Goal: Task Accomplishment & Management: Manage account settings

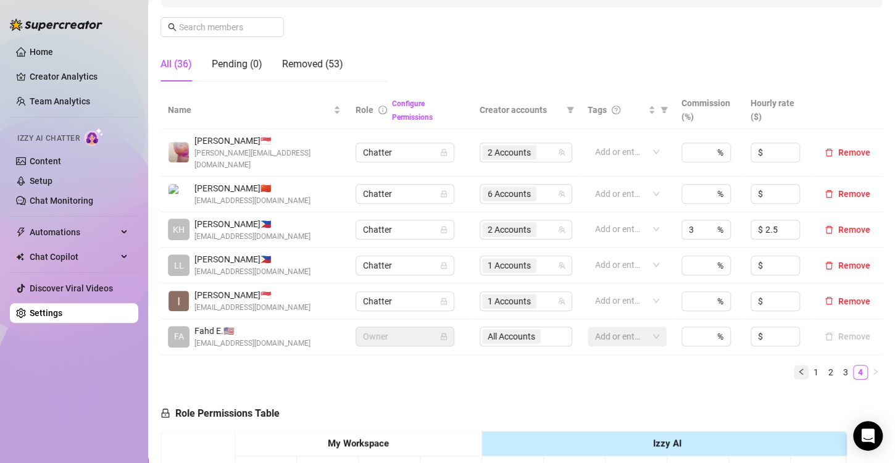
click at [798, 368] on icon "left" at bounding box center [801, 371] width 7 height 7
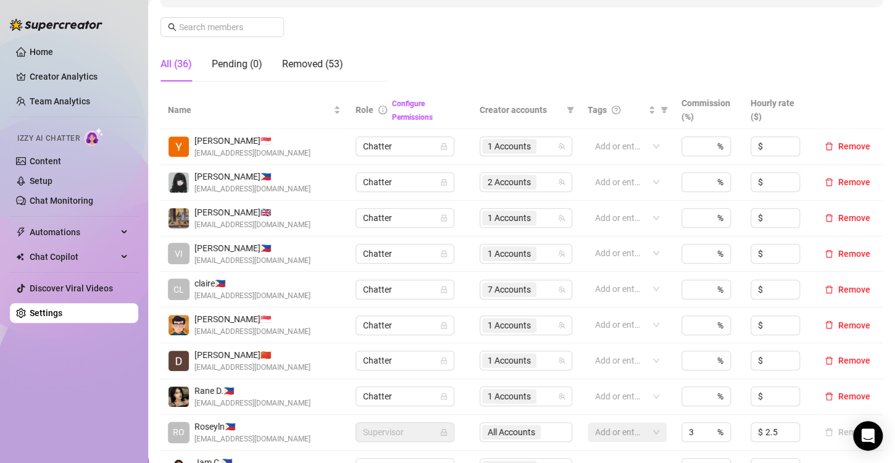
scroll to position [309, 0]
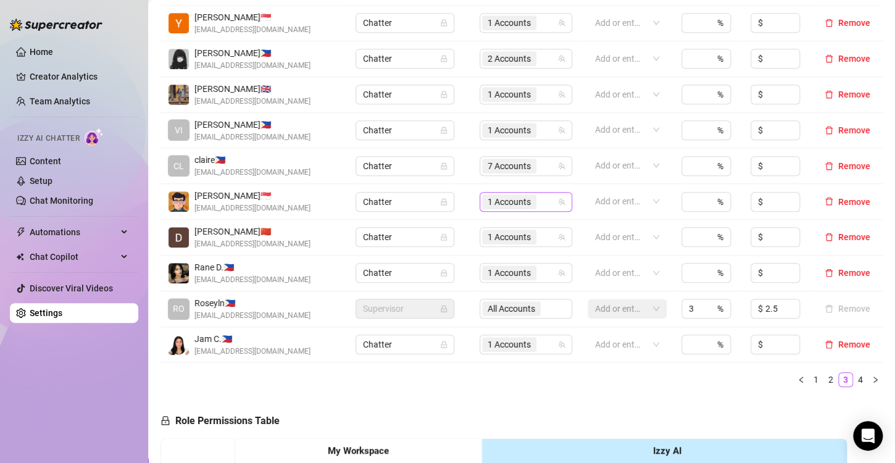
click at [496, 201] on span "1 Accounts" at bounding box center [509, 202] width 43 height 14
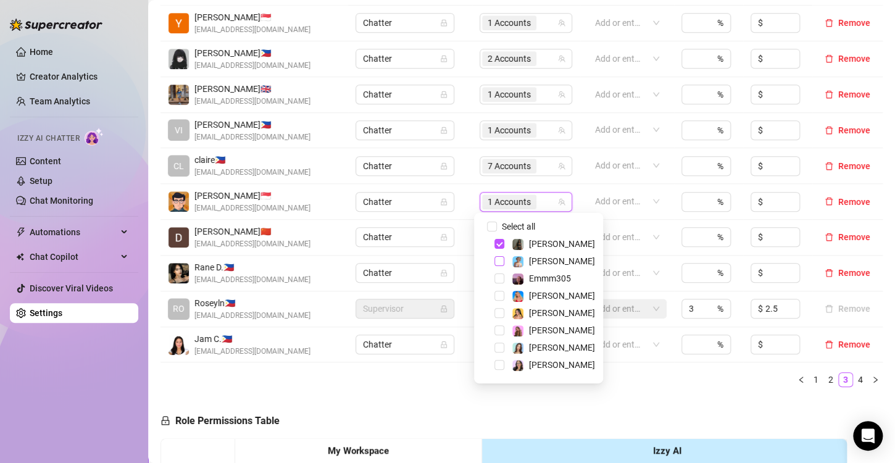
click at [498, 262] on span "Select tree node" at bounding box center [500, 261] width 10 height 10
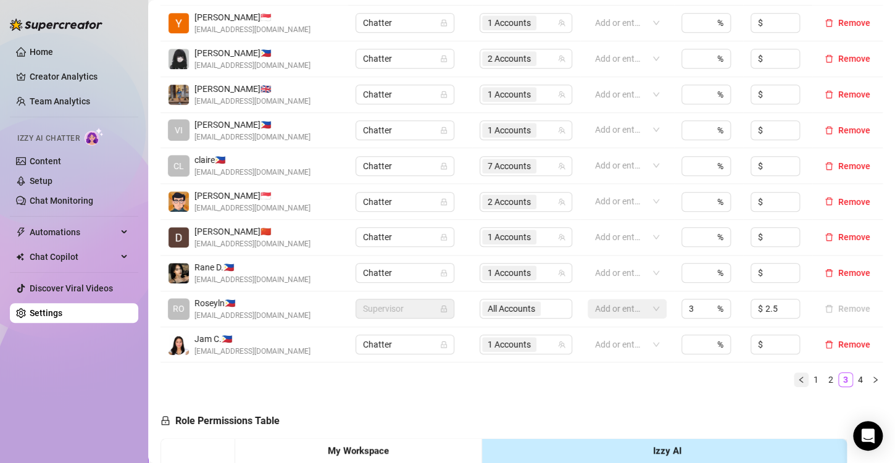
click at [798, 380] on icon "left" at bounding box center [801, 379] width 7 height 7
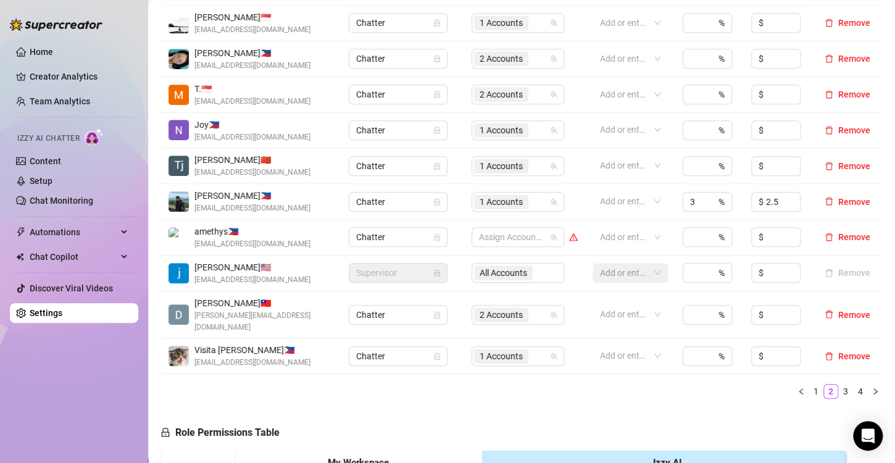
click at [465, 306] on td "2 Accounts" at bounding box center [524, 315] width 121 height 48
click at [485, 308] on span "2 Accounts" at bounding box center [501, 315] width 43 height 14
click at [567, 384] on ul "1 2 3 4" at bounding box center [522, 391] width 722 height 15
click at [794, 384] on button "button" at bounding box center [801, 391] width 15 height 15
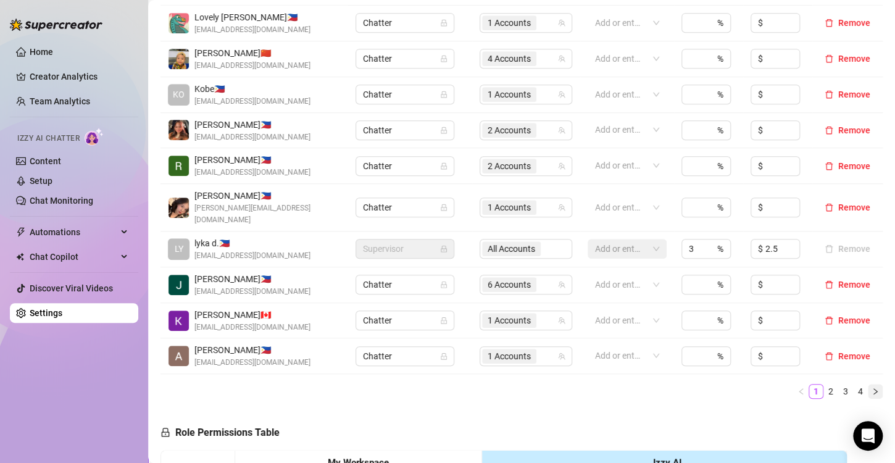
click at [872, 388] on icon "right" at bounding box center [875, 391] width 7 height 7
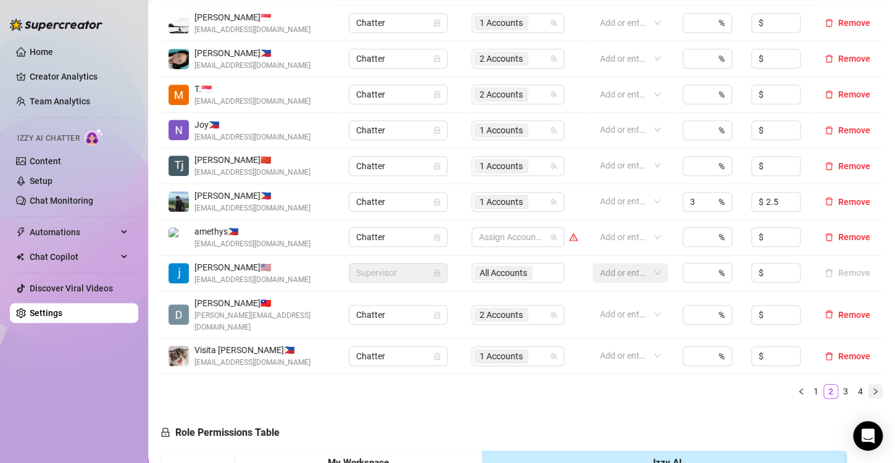
click at [868, 384] on button "button" at bounding box center [875, 391] width 15 height 15
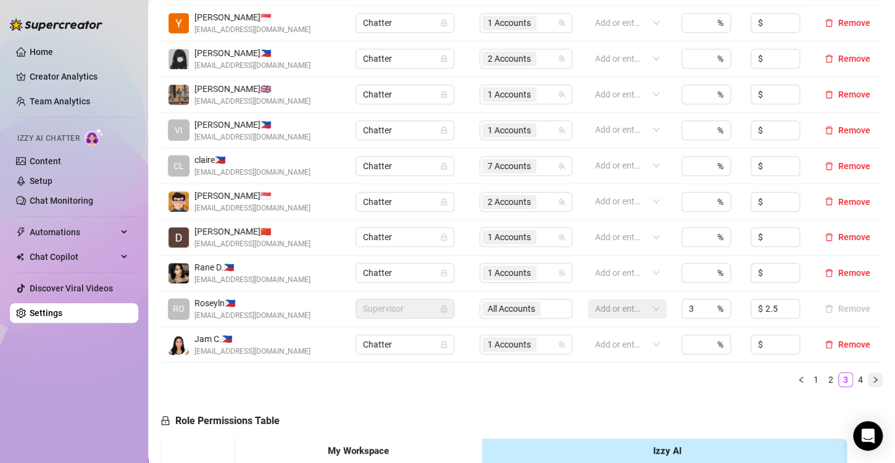
click at [868, 382] on button "button" at bounding box center [875, 379] width 15 height 15
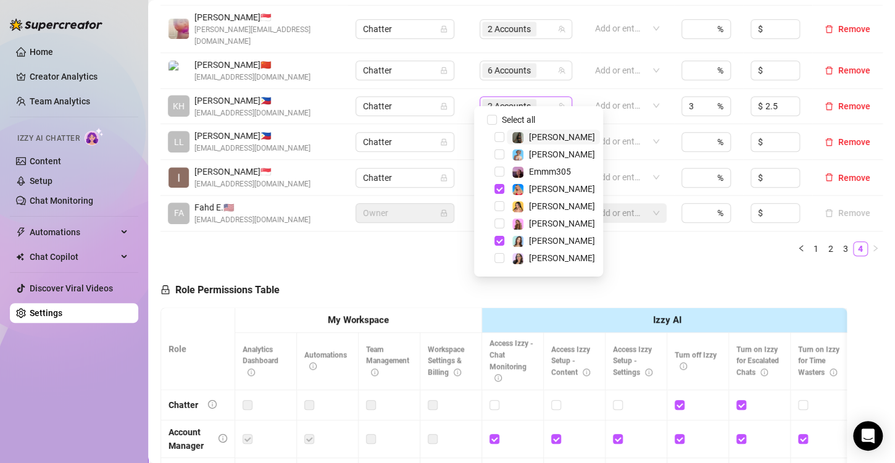
click at [488, 99] on span "2 Accounts" at bounding box center [509, 106] width 43 height 14
click at [676, 266] on div "Role Permissions Table Role My Workspace Izzy AI OnlyFans Side Menu OnlyFans Ch…" at bounding box center [504, 441] width 687 height 351
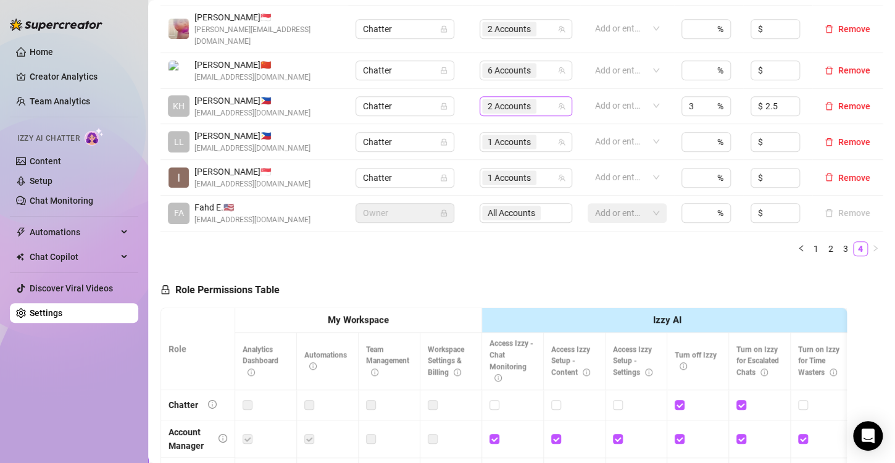
click at [482, 99] on span "2 Accounts" at bounding box center [509, 106] width 54 height 15
click at [661, 266] on div "Role Permissions Table Role My Workspace Izzy AI OnlyFans Side Menu OnlyFans Ch…" at bounding box center [504, 441] width 687 height 351
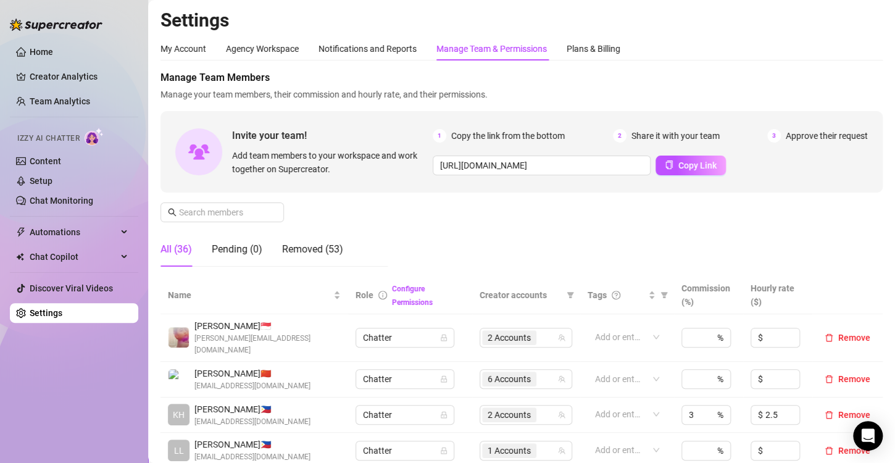
scroll to position [247, 0]
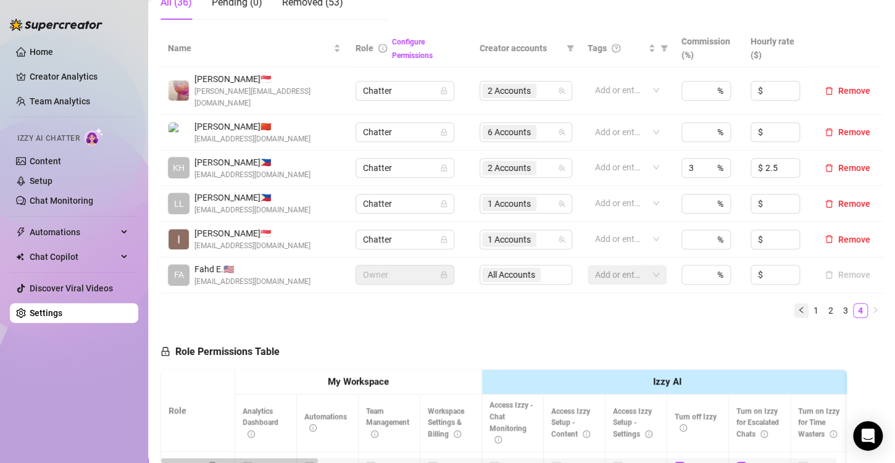
click at [794, 303] on button "button" at bounding box center [801, 310] width 15 height 15
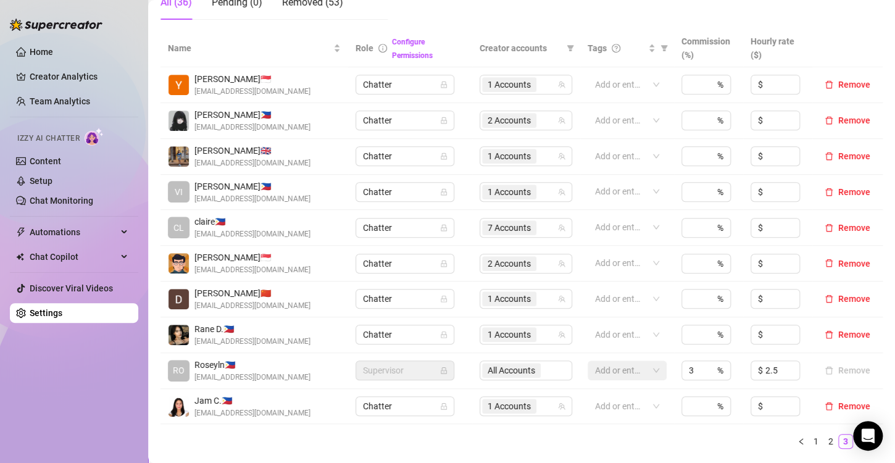
scroll to position [370, 0]
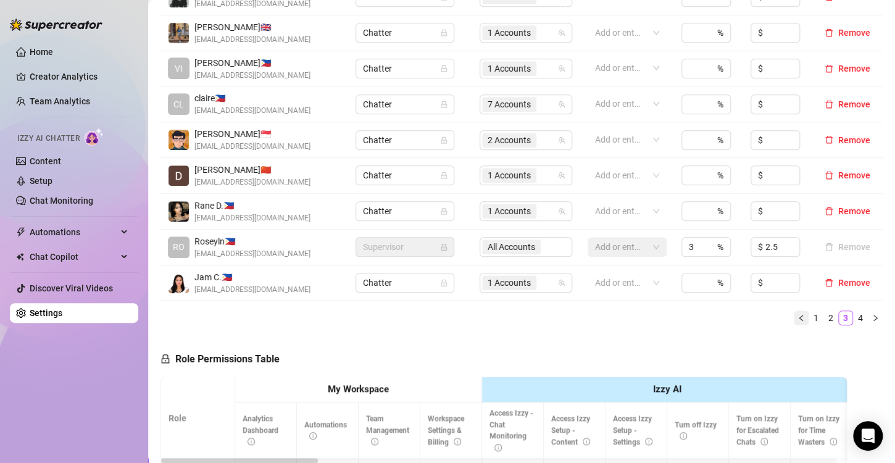
click at [794, 320] on button "button" at bounding box center [801, 318] width 15 height 15
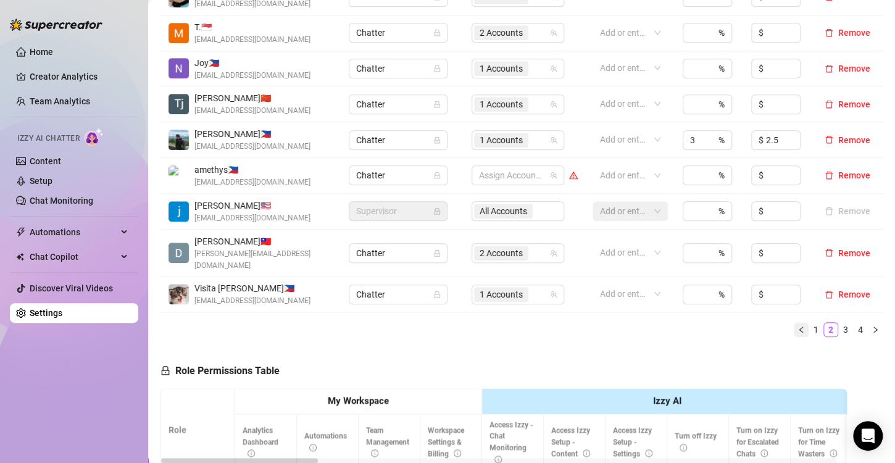
click at [798, 326] on icon "left" at bounding box center [801, 329] width 7 height 7
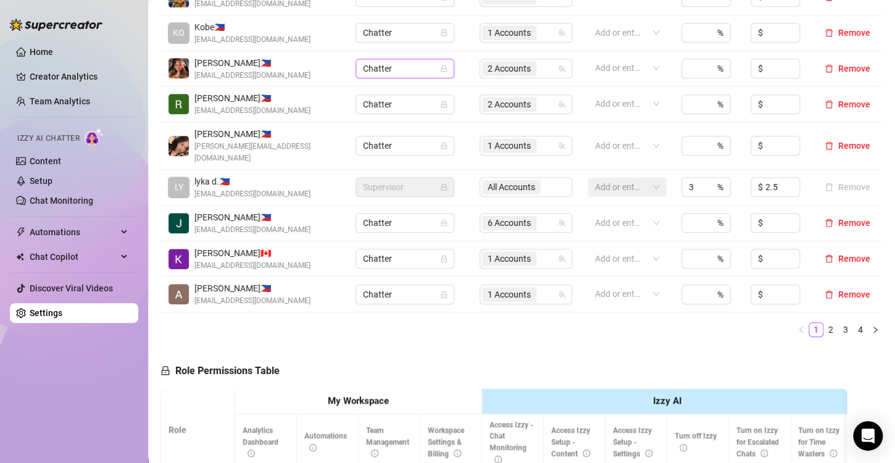
scroll to position [185, 0]
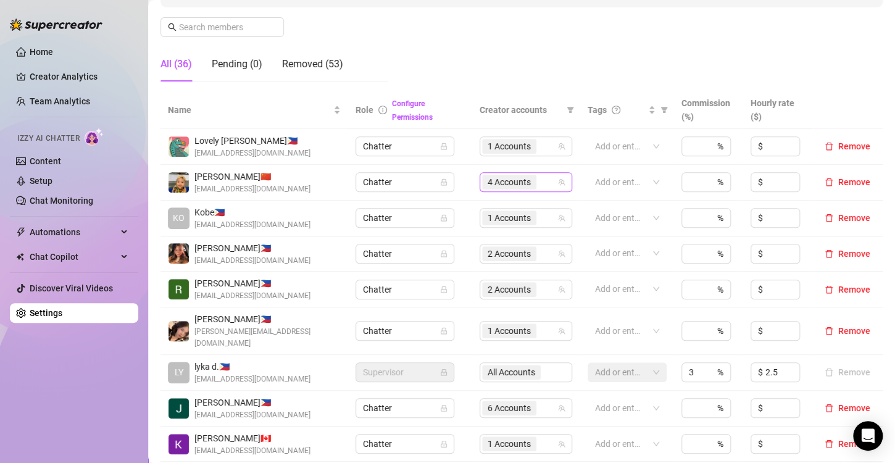
click at [514, 183] on span "4 Accounts" at bounding box center [509, 182] width 43 height 14
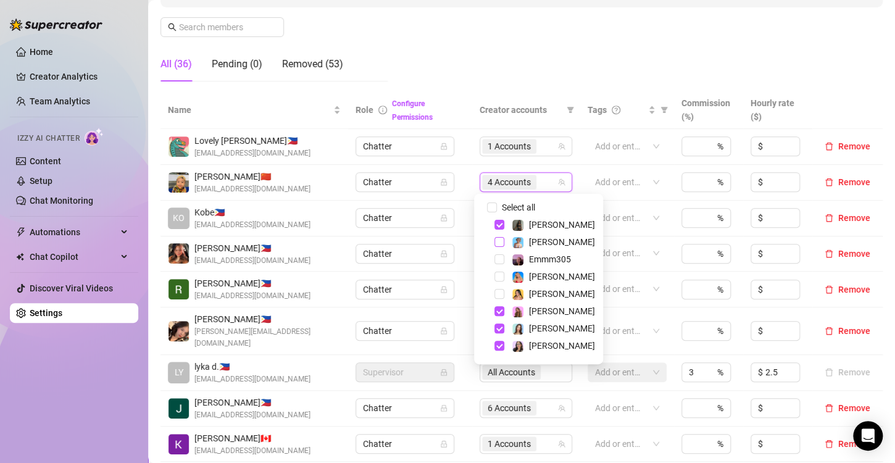
click at [500, 240] on span "Select tree node" at bounding box center [500, 242] width 10 height 10
click at [496, 328] on span "Select tree node" at bounding box center [500, 329] width 10 height 10
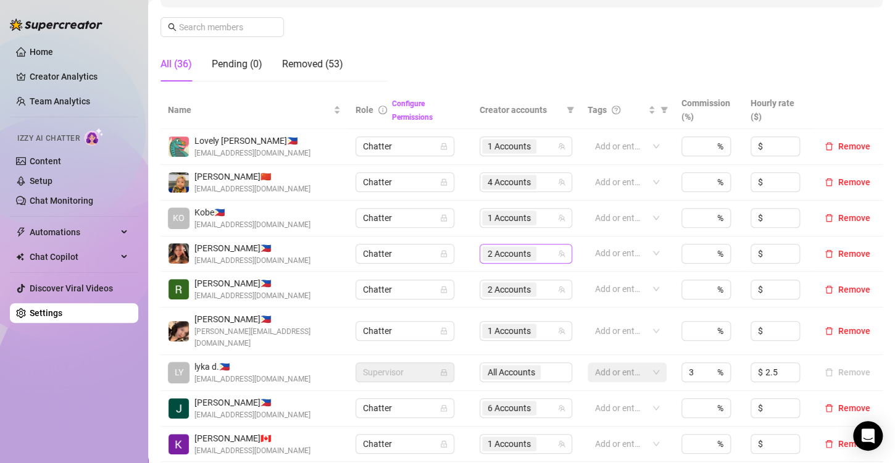
click at [490, 257] on span "2 Accounts" at bounding box center [509, 254] width 43 height 14
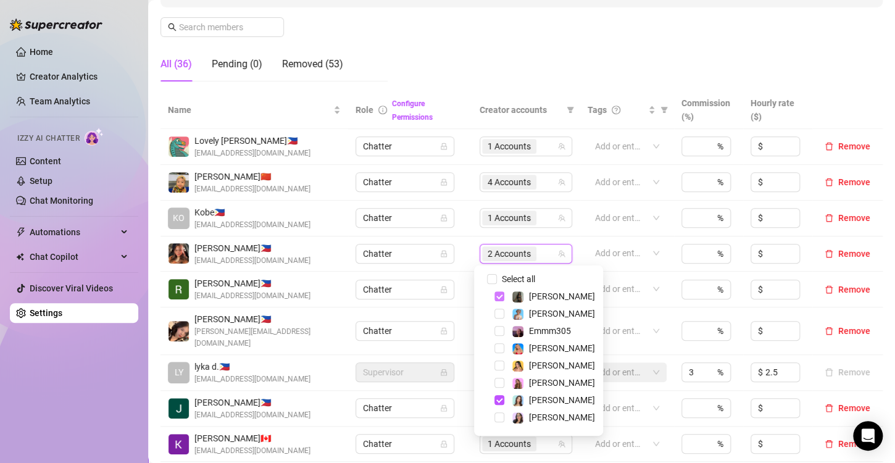
click at [499, 299] on span "Select tree node" at bounding box center [500, 296] width 10 height 10
click at [501, 418] on span "Select tree node" at bounding box center [500, 417] width 10 height 10
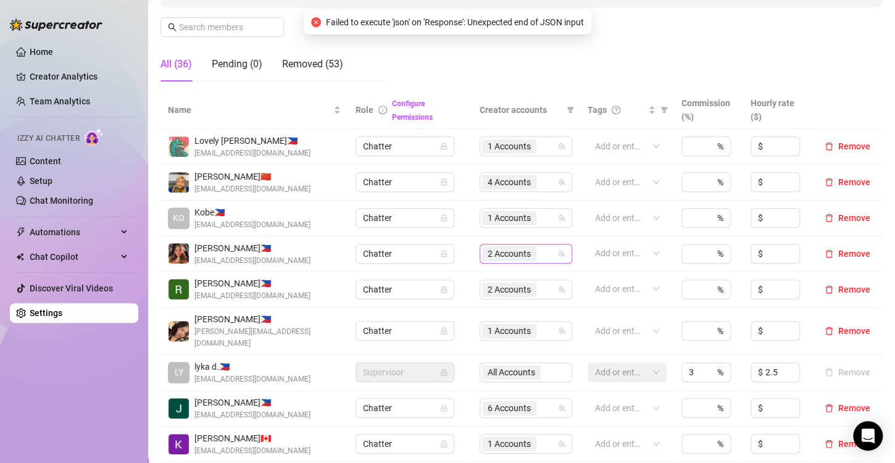
click at [495, 253] on span "2 Accounts" at bounding box center [509, 254] width 43 height 14
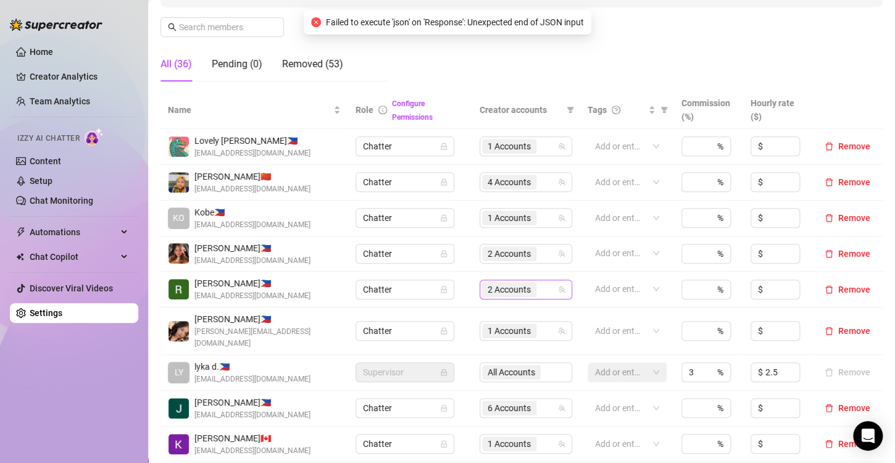
click at [480, 294] on div "2 Accounts" at bounding box center [526, 290] width 93 height 20
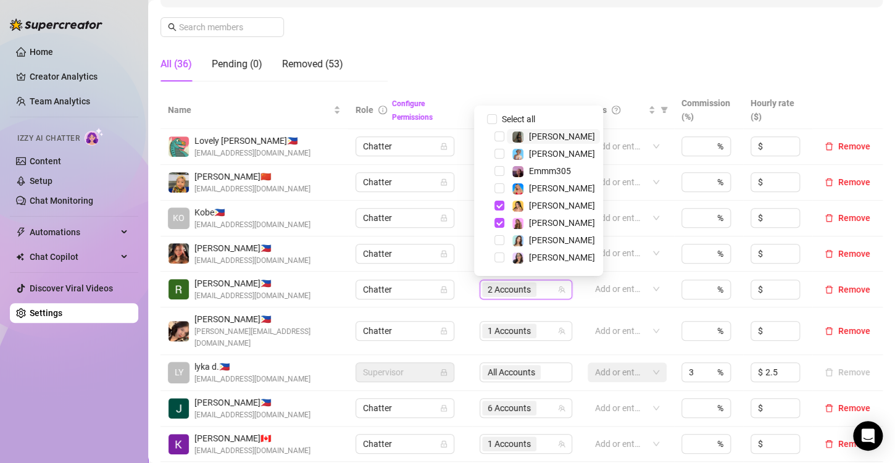
click at [496, 294] on span "2 Accounts" at bounding box center [509, 290] width 43 height 14
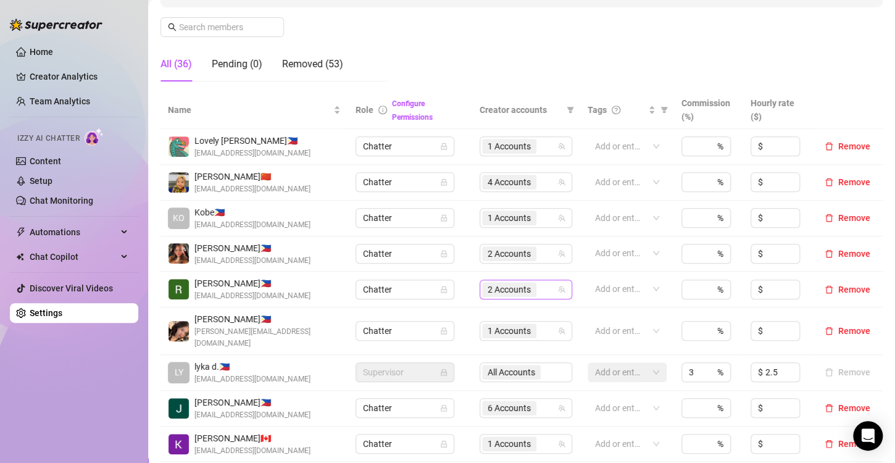
click at [507, 288] on span "2 Accounts" at bounding box center [509, 290] width 43 height 14
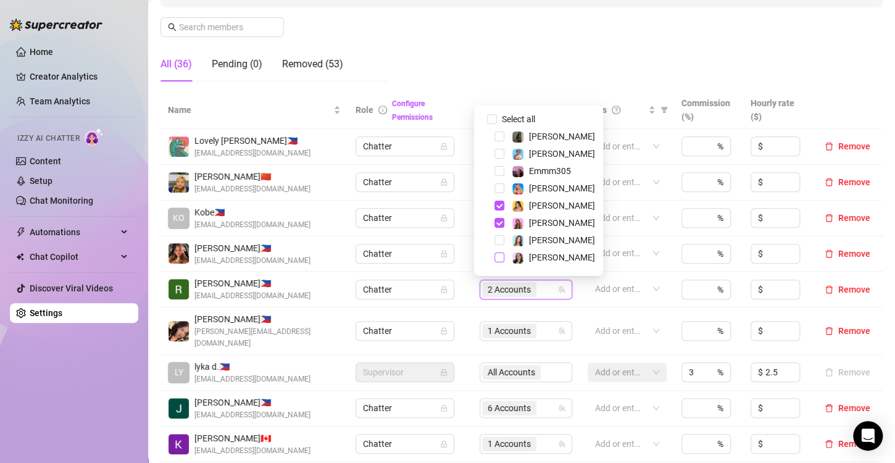
click at [499, 261] on span "Select tree node" at bounding box center [500, 258] width 10 height 10
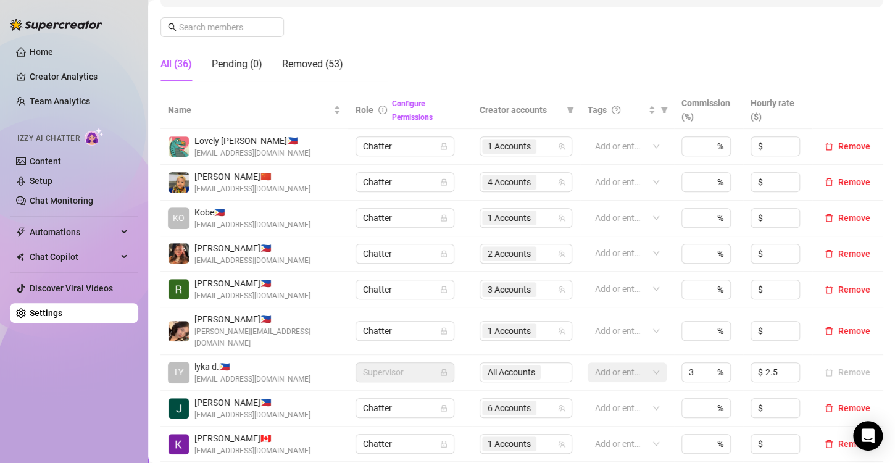
scroll to position [309, 0]
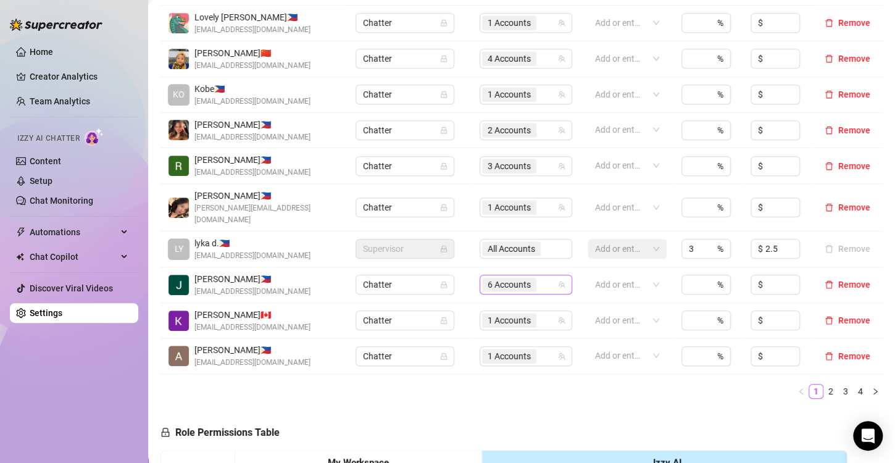
click at [497, 278] on span "6 Accounts" at bounding box center [509, 285] width 43 height 14
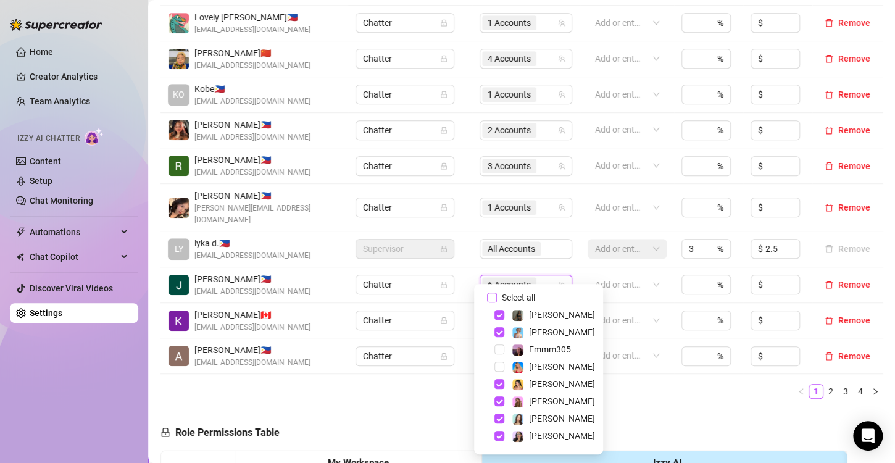
click at [494, 299] on input "Select all" at bounding box center [492, 298] width 10 height 10
checkbox input "false"
click at [501, 417] on span "Select tree node" at bounding box center [500, 419] width 10 height 10
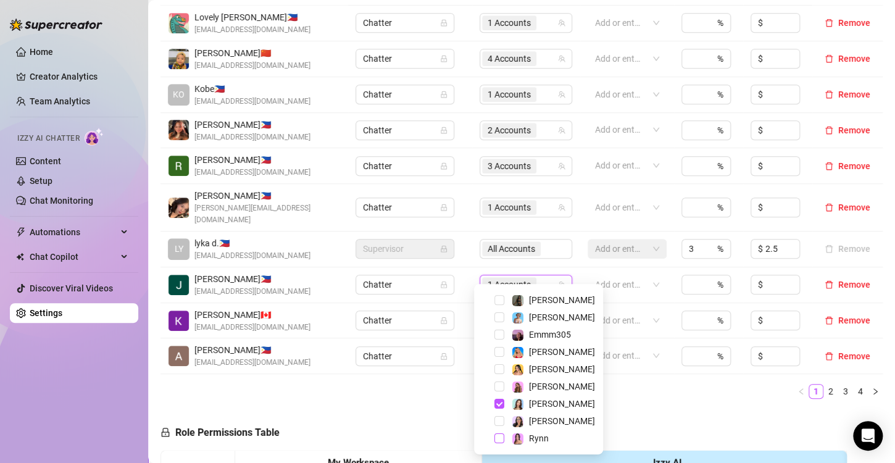
click at [497, 438] on span "Select tree node" at bounding box center [500, 438] width 10 height 10
click at [498, 301] on span "Select tree node" at bounding box center [500, 300] width 10 height 10
drag, startPoint x: 498, startPoint y: 351, endPoint x: 532, endPoint y: 368, distance: 37.3
click at [498, 351] on span "Select tree node" at bounding box center [500, 352] width 10 height 10
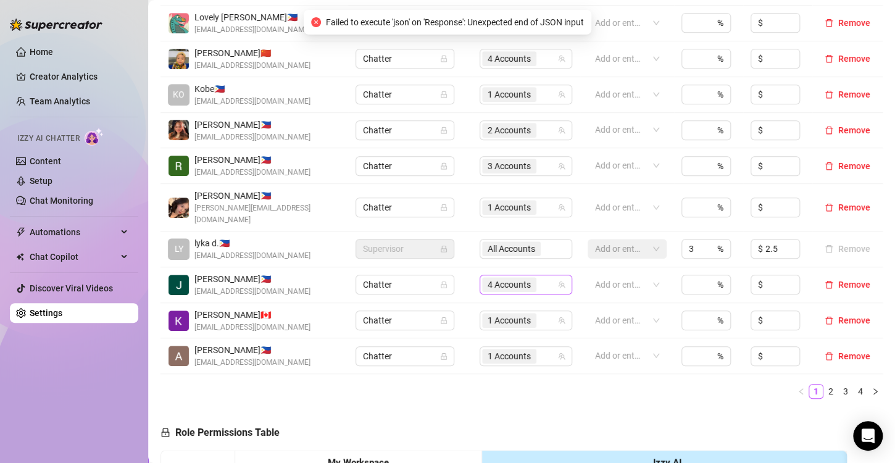
click at [492, 278] on span "4 Accounts" at bounding box center [509, 285] width 43 height 14
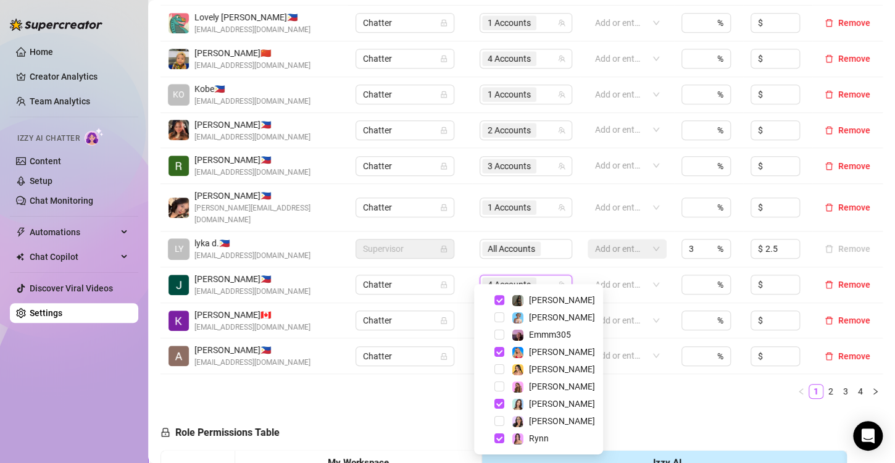
click at [659, 389] on div "Name Role Configure Permissions Creator accounts Tags Commission (%) Hourly rat…" at bounding box center [522, 188] width 722 height 441
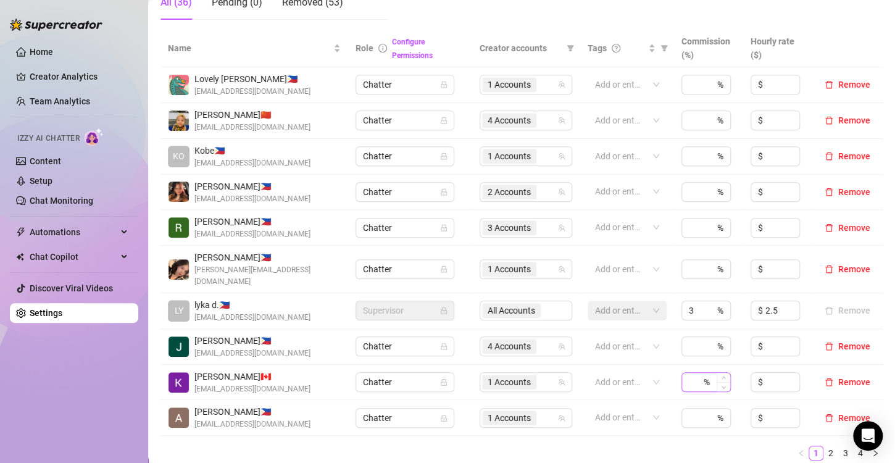
scroll to position [309, 0]
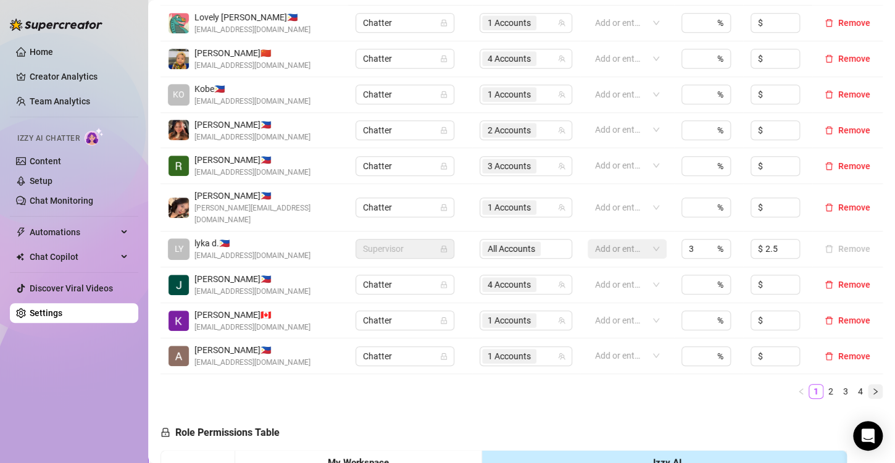
click at [872, 388] on icon "right" at bounding box center [875, 391] width 7 height 7
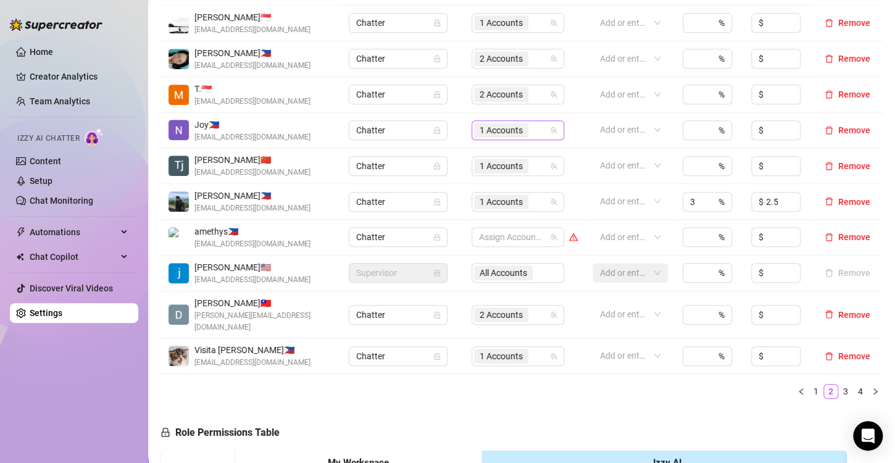
click at [484, 125] on span "1 Accounts" at bounding box center [501, 130] width 43 height 14
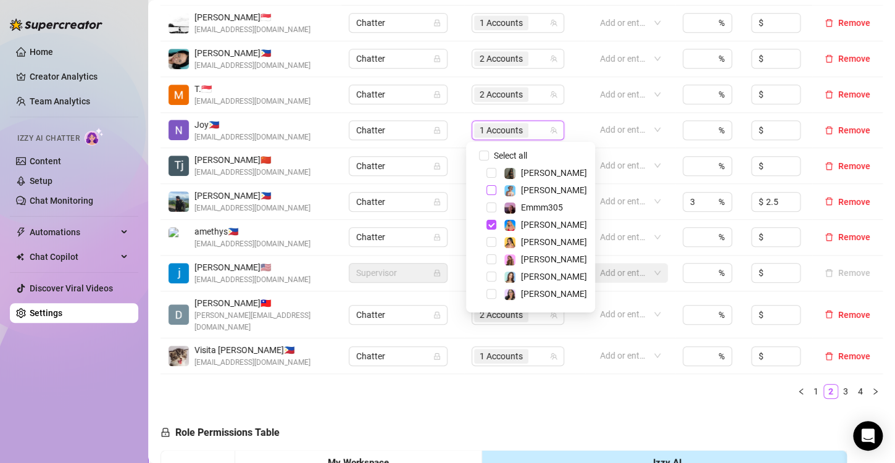
click at [489, 190] on span "Select tree node" at bounding box center [492, 190] width 10 height 10
click at [491, 275] on span "Select tree node" at bounding box center [492, 277] width 10 height 10
click at [488, 242] on span "Select tree node" at bounding box center [492, 242] width 10 height 10
click at [528, 391] on div "Name Role Configure Permissions Creator accounts Tags Commission (%) Hourly rat…" at bounding box center [522, 188] width 722 height 441
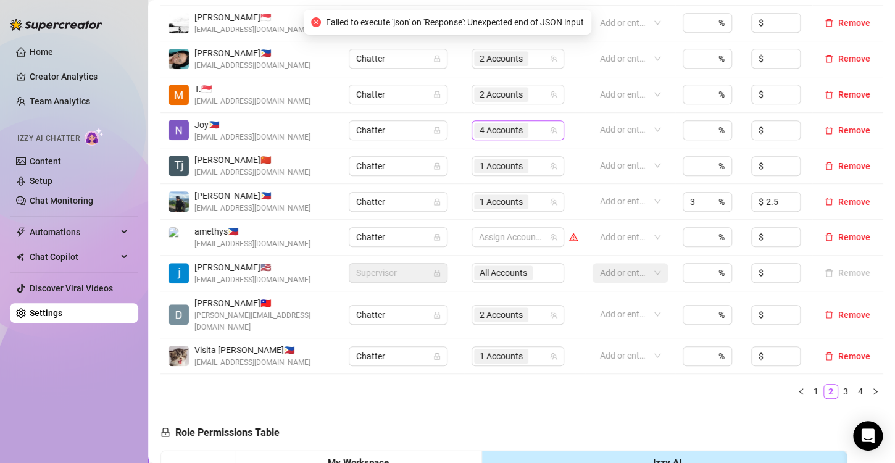
click at [487, 129] on span "4 Accounts" at bounding box center [501, 130] width 43 height 14
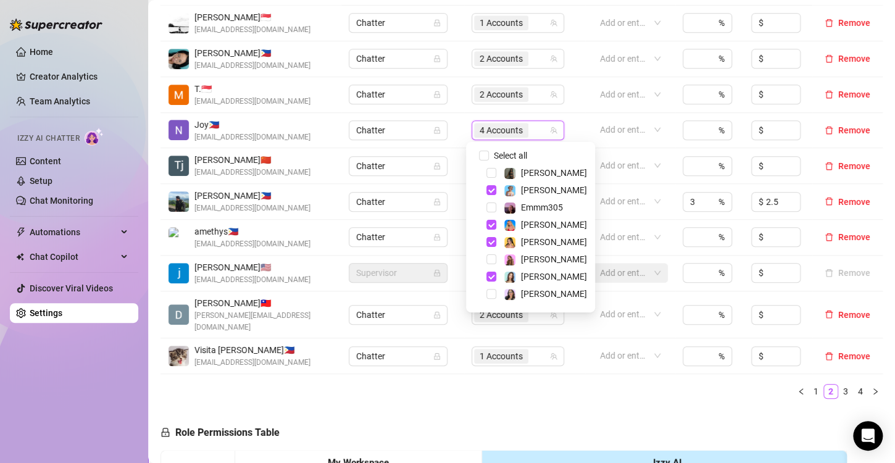
click at [566, 386] on div "Name Role Configure Permissions Creator accounts Tags Commission (%) Hourly rat…" at bounding box center [522, 188] width 722 height 441
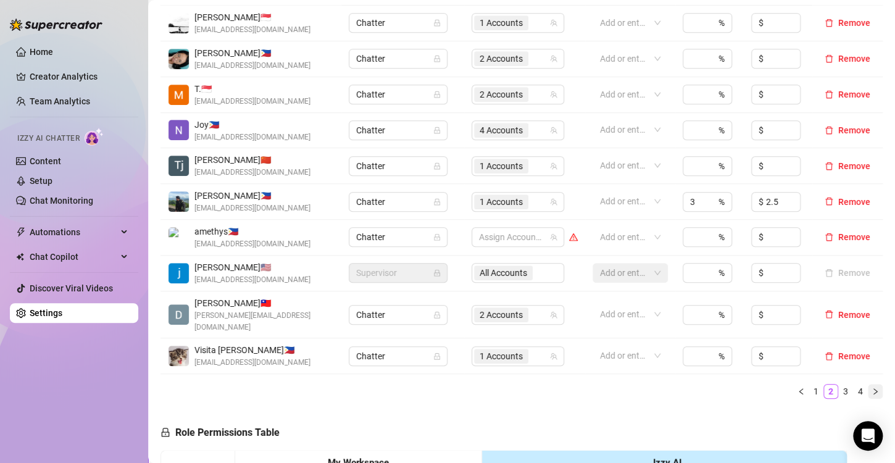
click at [872, 388] on icon "right" at bounding box center [875, 391] width 7 height 7
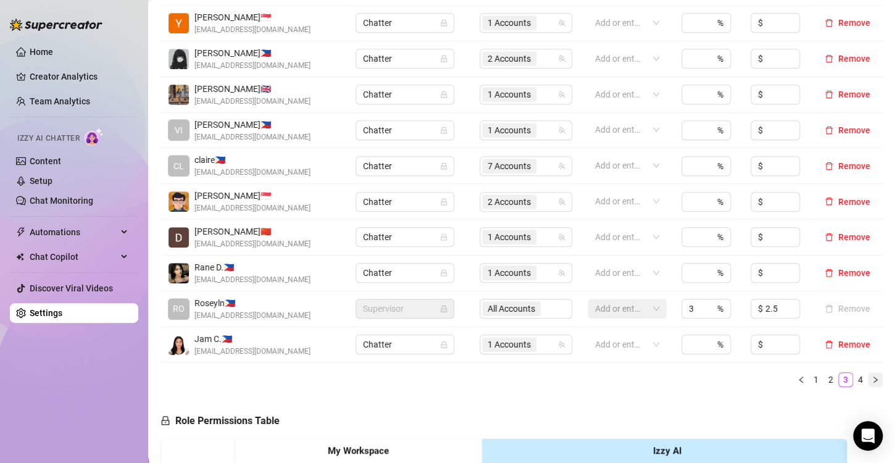
click at [872, 376] on icon "right" at bounding box center [875, 379] width 7 height 7
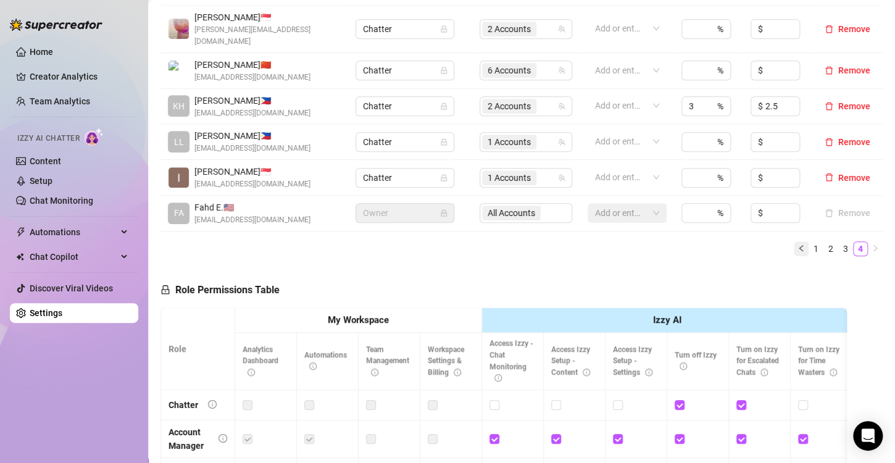
click at [795, 241] on button "button" at bounding box center [801, 248] width 15 height 15
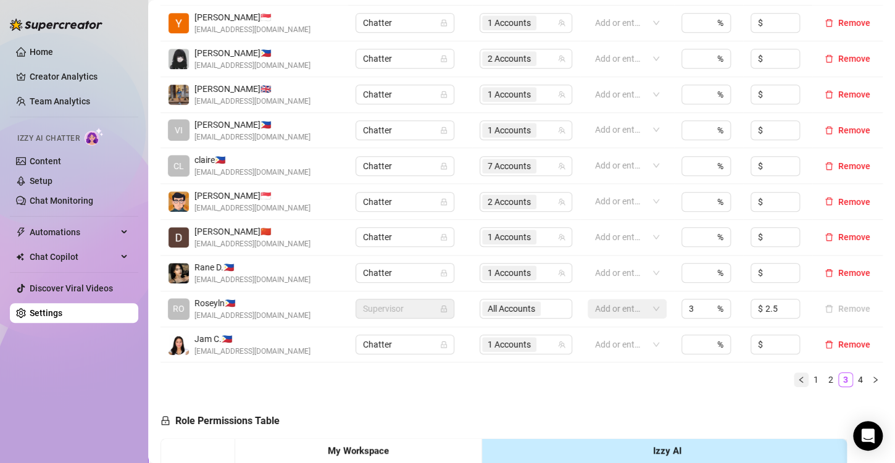
click at [798, 380] on icon "left" at bounding box center [801, 379] width 7 height 7
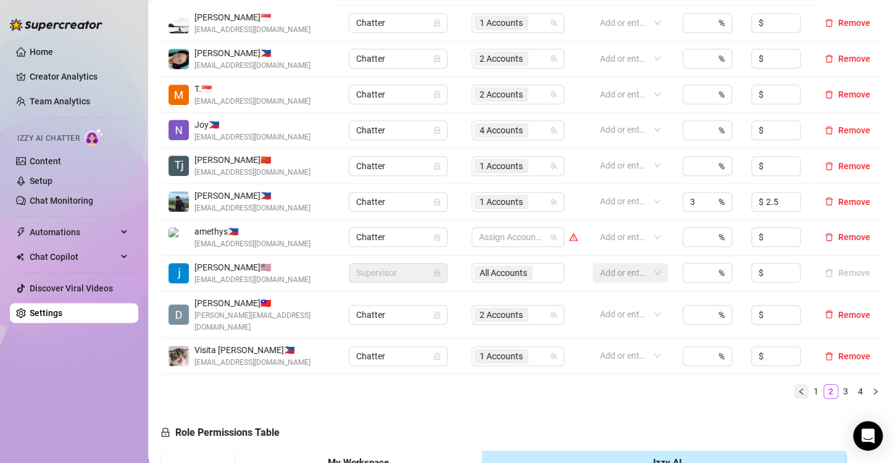
click at [798, 388] on icon "left" at bounding box center [801, 391] width 7 height 7
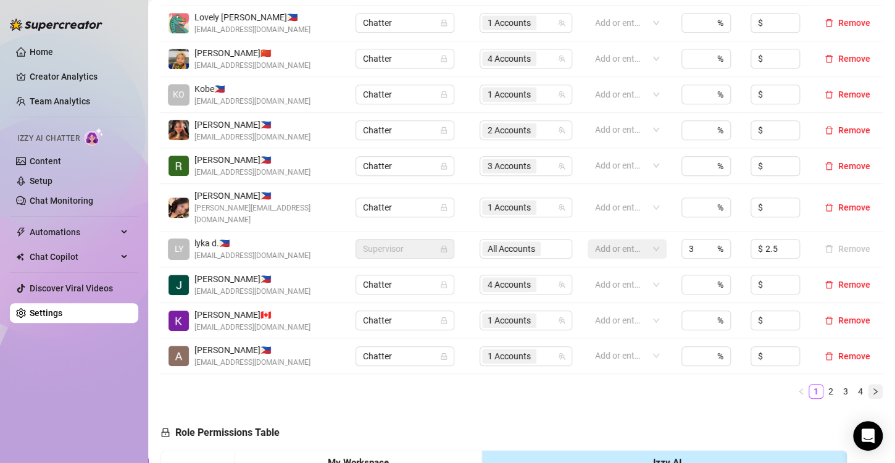
click at [872, 388] on icon "right" at bounding box center [875, 391] width 7 height 7
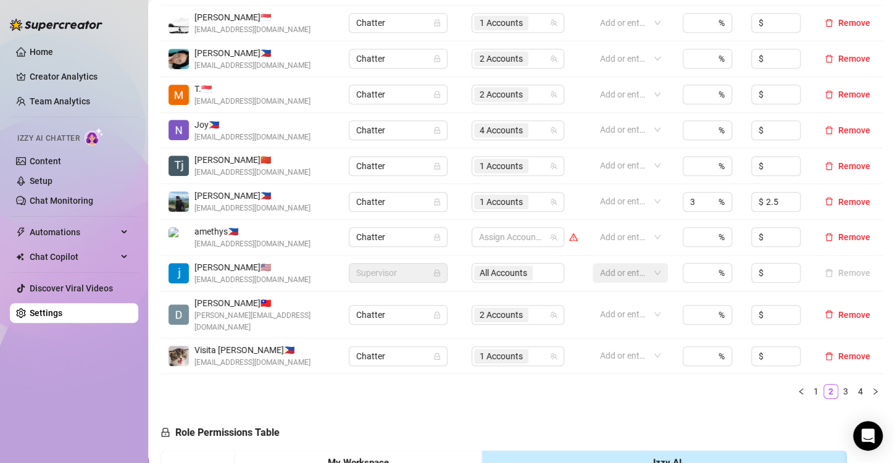
scroll to position [247, 0]
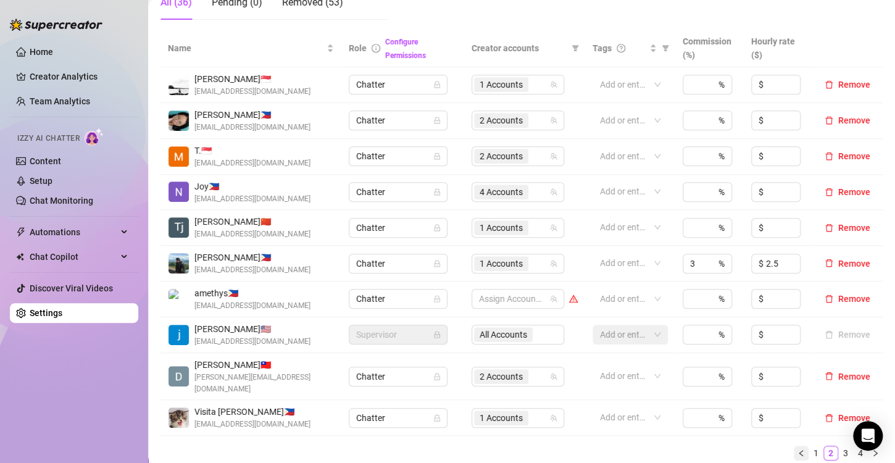
click at [799, 450] on icon "left" at bounding box center [801, 453] width 4 height 6
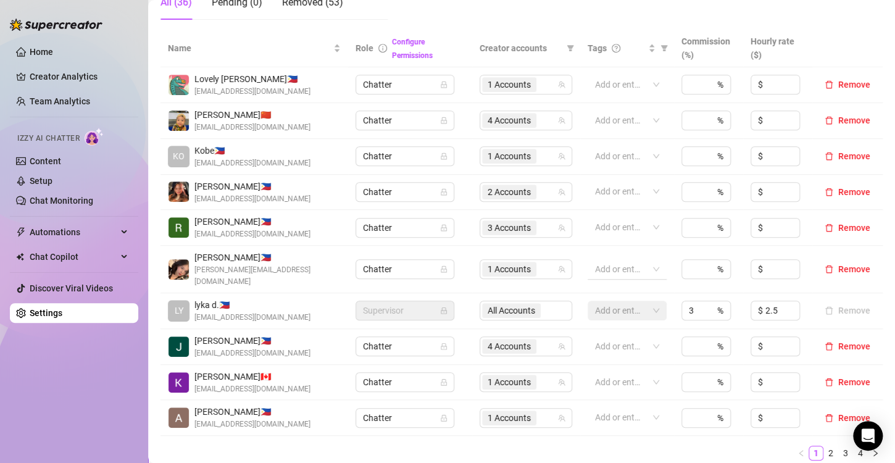
scroll to position [370, 0]
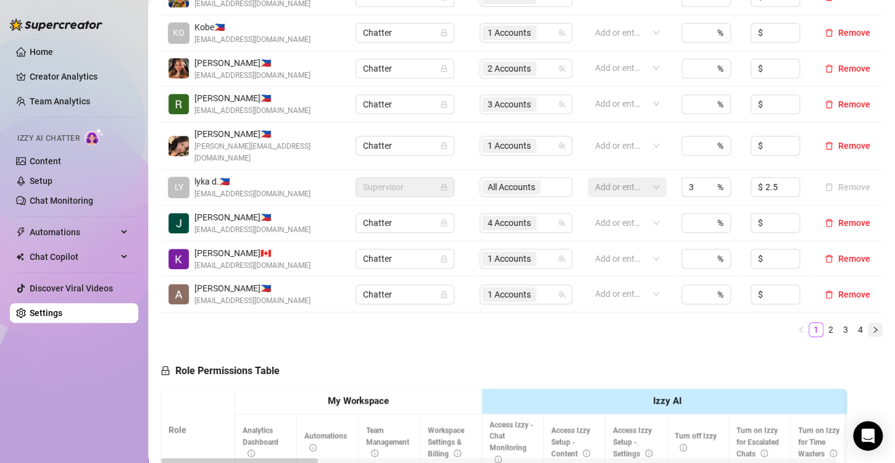
click at [872, 326] on icon "right" at bounding box center [875, 329] width 7 height 7
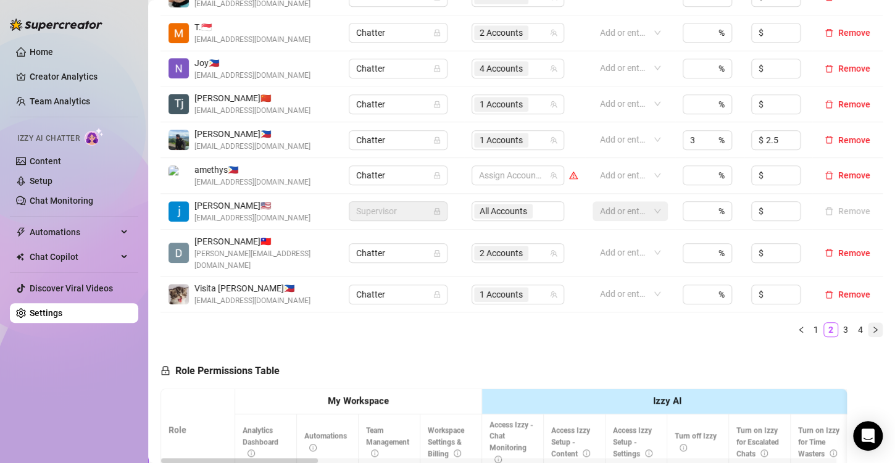
click at [869, 322] on button "button" at bounding box center [875, 329] width 15 height 15
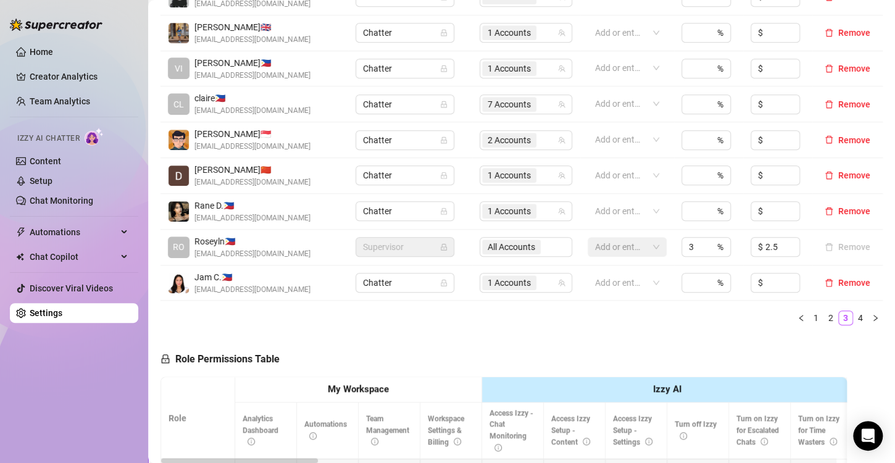
scroll to position [247, 0]
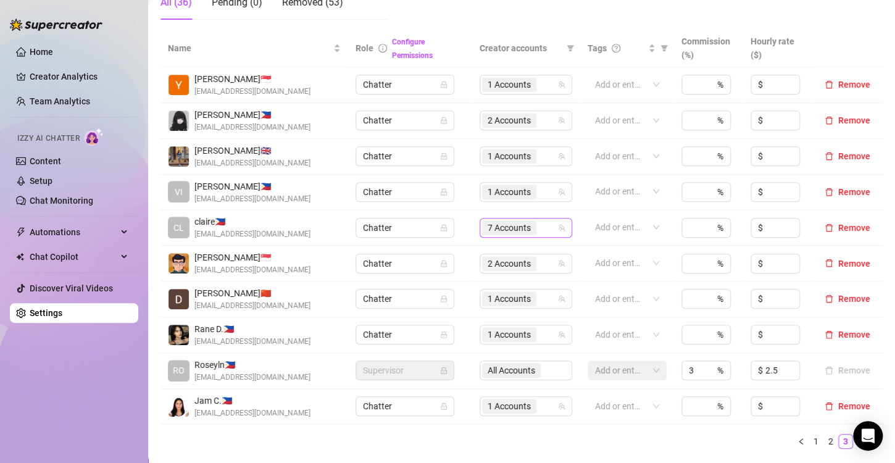
click at [496, 227] on span "7 Accounts" at bounding box center [509, 228] width 43 height 14
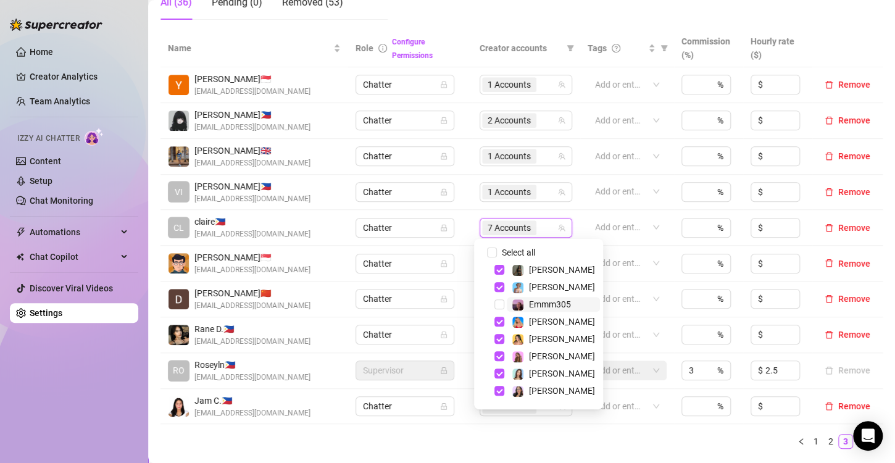
scroll to position [15, 0]
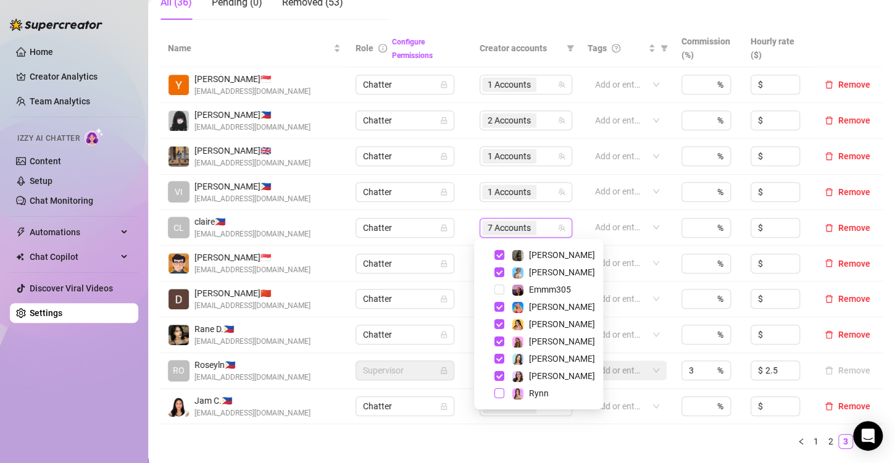
click at [500, 393] on span "Select tree node" at bounding box center [500, 393] width 10 height 10
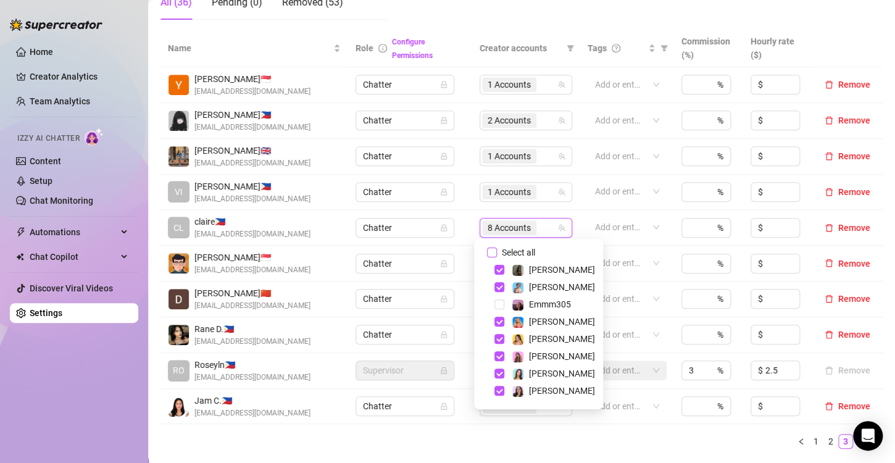
click at [491, 249] on input "Select all" at bounding box center [492, 253] width 10 height 10
checkbox input "false"
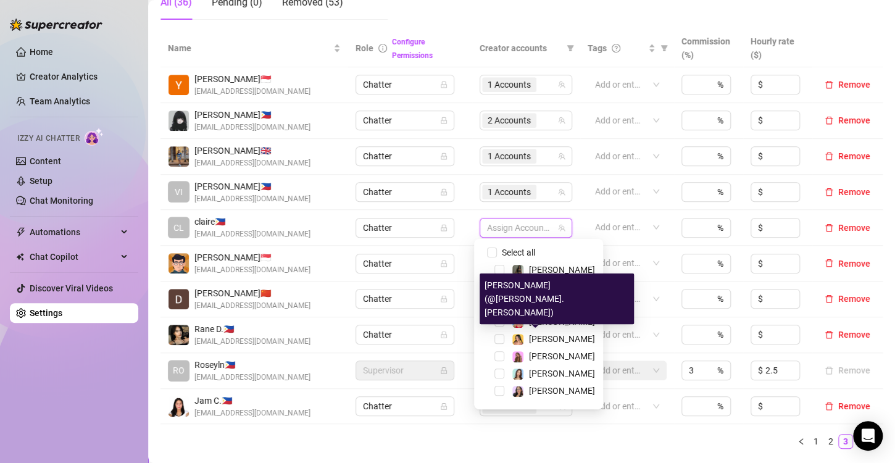
click at [500, 323] on div "[PERSON_NAME] (@[PERSON_NAME].[PERSON_NAME])" at bounding box center [557, 299] width 154 height 51
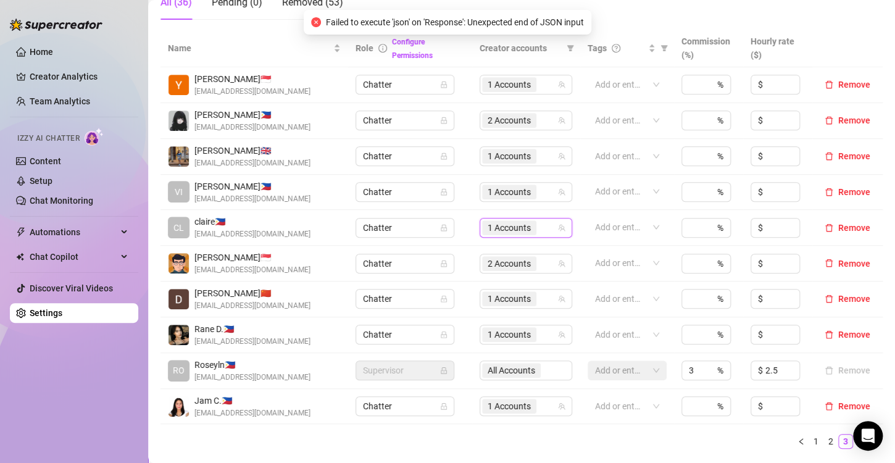
click at [488, 232] on span "1 Accounts" at bounding box center [509, 228] width 43 height 14
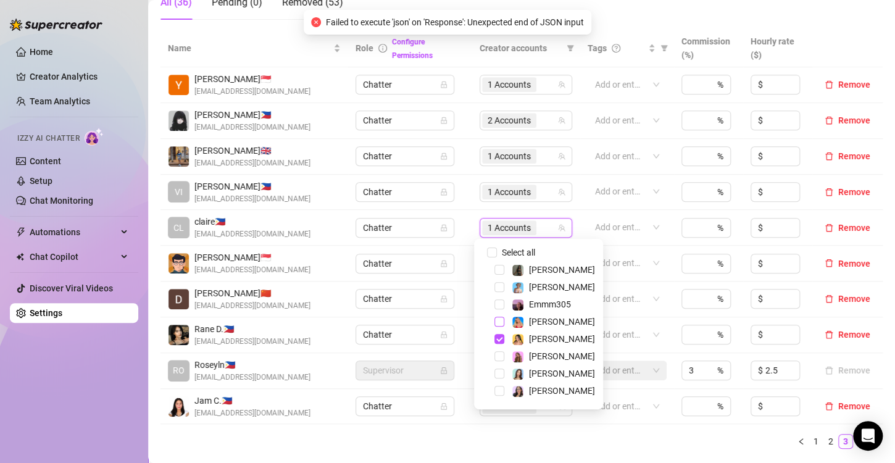
click at [501, 319] on span "Select tree node" at bounding box center [500, 322] width 10 height 10
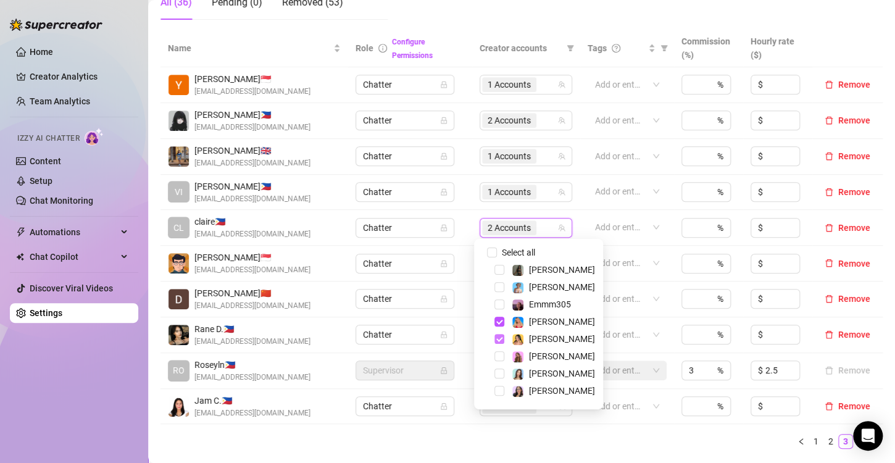
click at [501, 338] on span "Select tree node" at bounding box center [500, 339] width 10 height 10
click at [491, 223] on span "1 Accounts" at bounding box center [509, 228] width 43 height 14
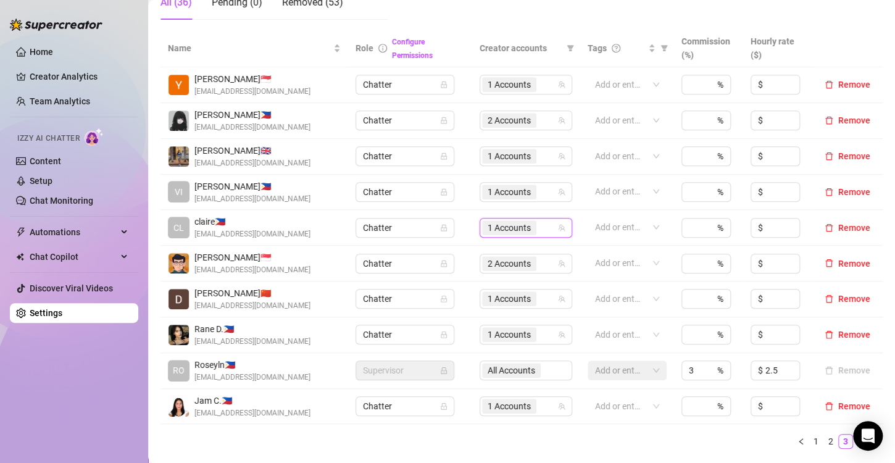
click at [495, 227] on span "1 Accounts" at bounding box center [509, 228] width 43 height 14
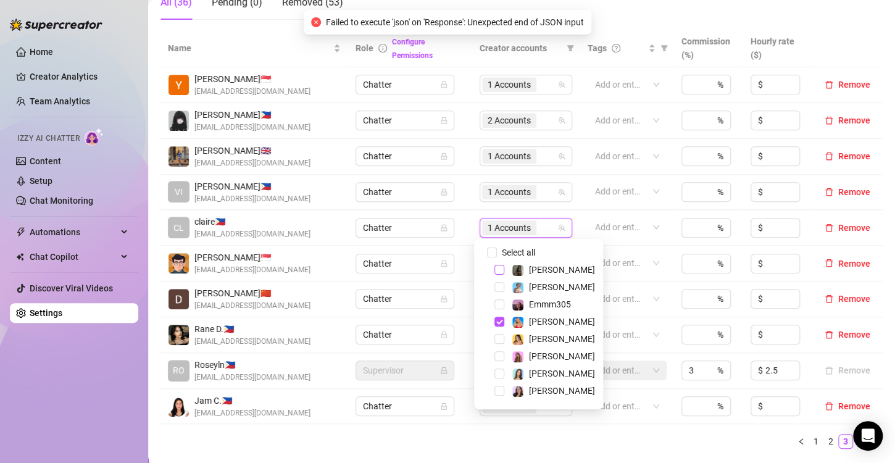
click at [498, 267] on span "Select tree node" at bounding box center [500, 270] width 10 height 10
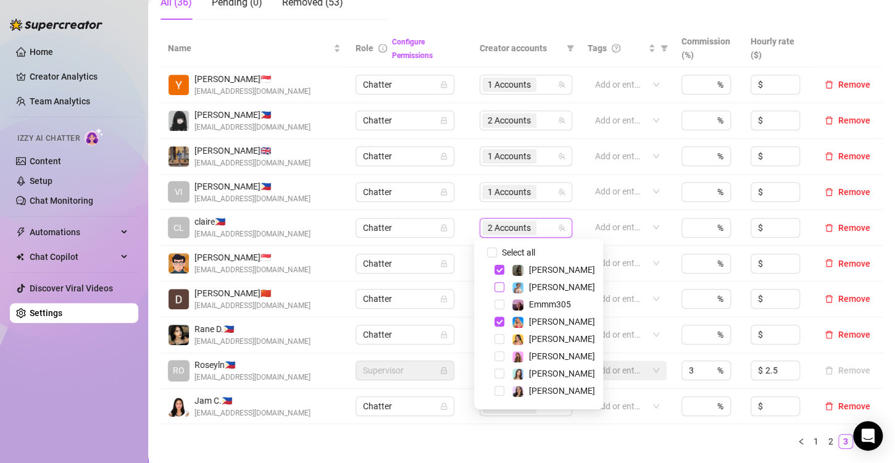
click at [499, 288] on span "Select tree node" at bounding box center [500, 287] width 10 height 10
click at [498, 354] on span "Select tree node" at bounding box center [500, 356] width 10 height 10
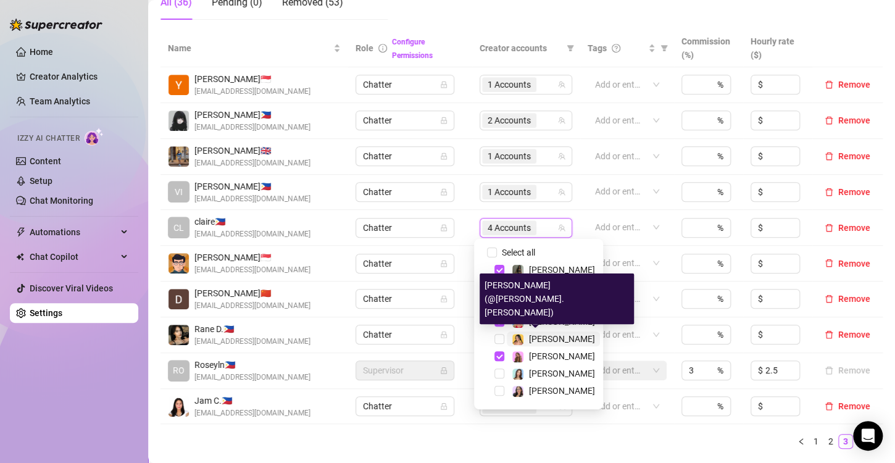
scroll to position [15, 0]
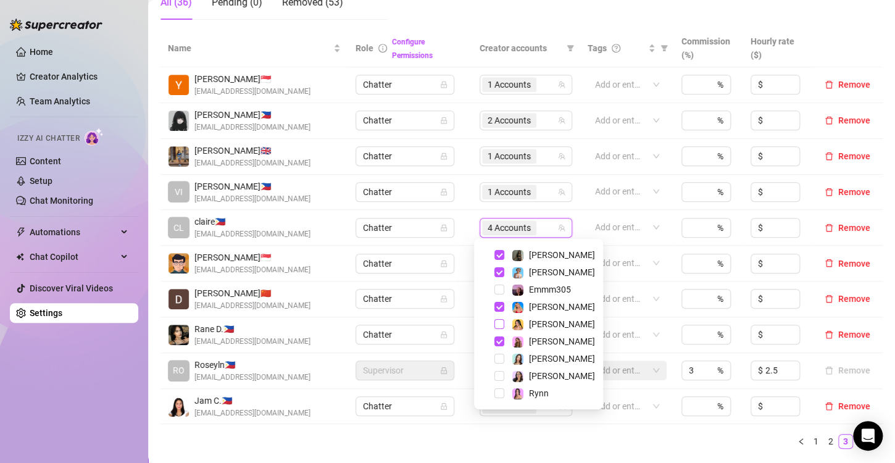
click at [496, 322] on span "Select tree node" at bounding box center [500, 324] width 10 height 10
click at [498, 395] on span "Select tree node" at bounding box center [500, 393] width 10 height 10
click at [543, 440] on ul "1 2 3 4" at bounding box center [522, 441] width 722 height 15
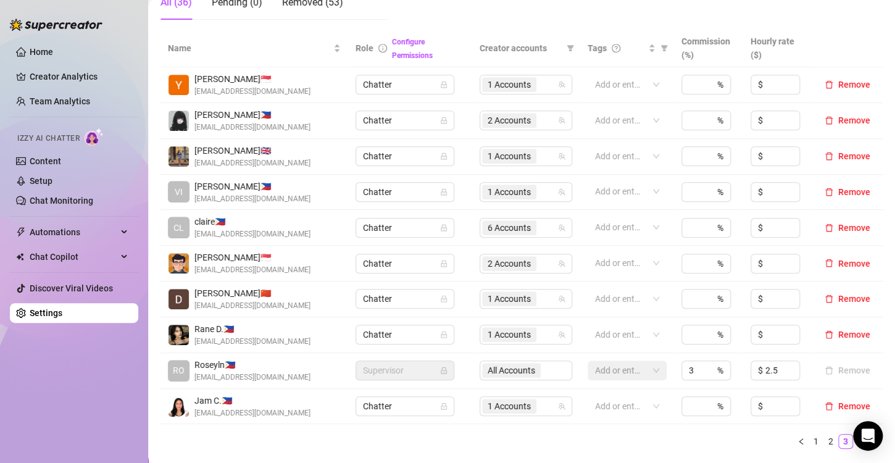
drag, startPoint x: 785, startPoint y: 441, endPoint x: 781, endPoint y: 435, distance: 7.5
click at [794, 441] on button "button" at bounding box center [801, 441] width 15 height 15
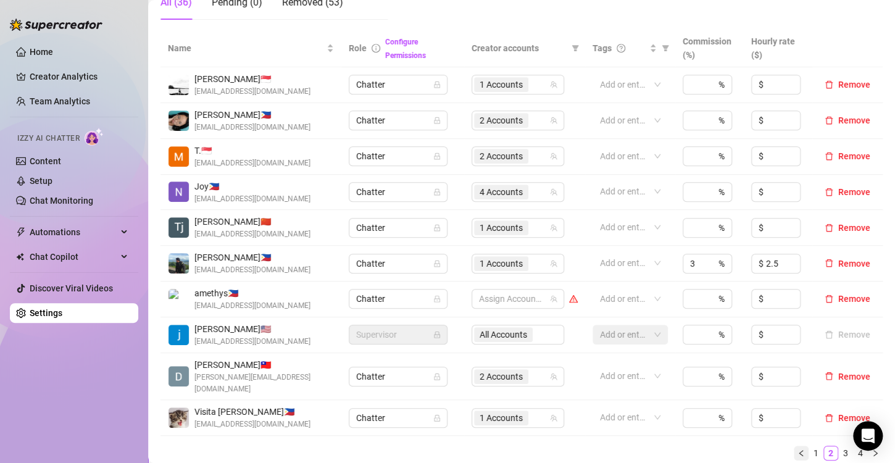
click at [796, 446] on button "button" at bounding box center [801, 453] width 15 height 15
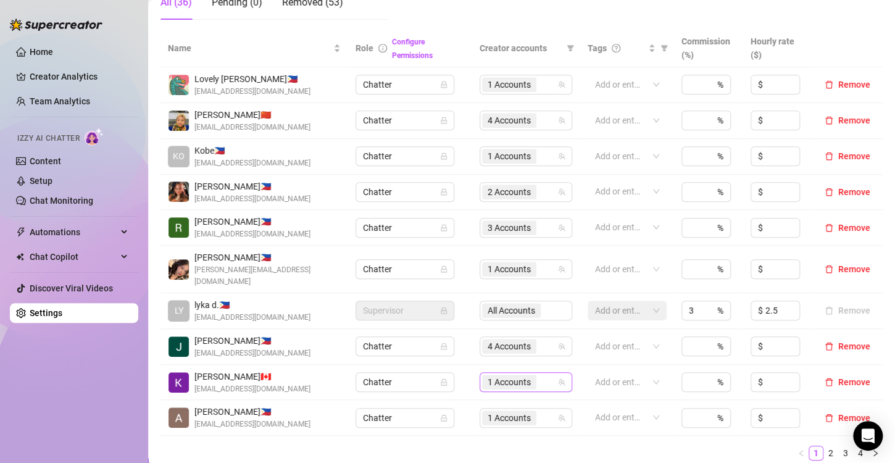
click at [503, 375] on span "1 Accounts" at bounding box center [509, 382] width 43 height 14
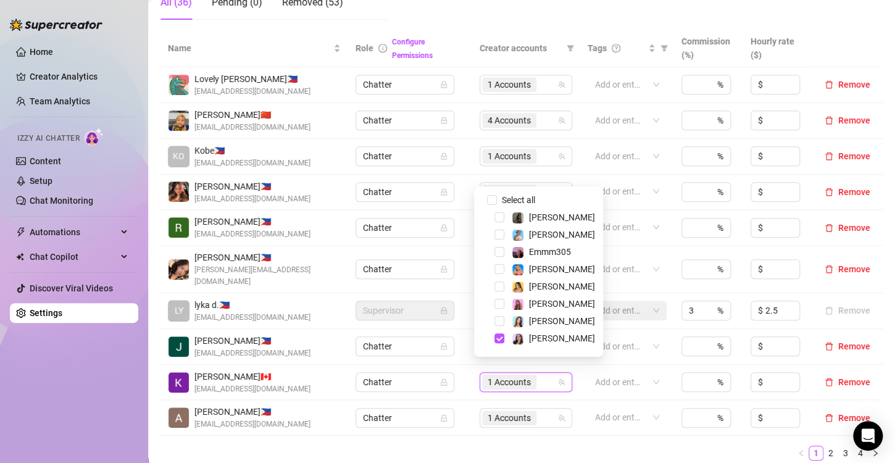
click at [505, 340] on div "[PERSON_NAME]" at bounding box center [538, 338] width 123 height 15
click at [500, 339] on span "Select tree node" at bounding box center [500, 338] width 10 height 10
click at [501, 311] on div "[PERSON_NAME]" at bounding box center [538, 303] width 123 height 15
click at [499, 304] on span "Select tree node" at bounding box center [500, 304] width 10 height 10
click at [496, 237] on span "Select tree node" at bounding box center [500, 235] width 10 height 10
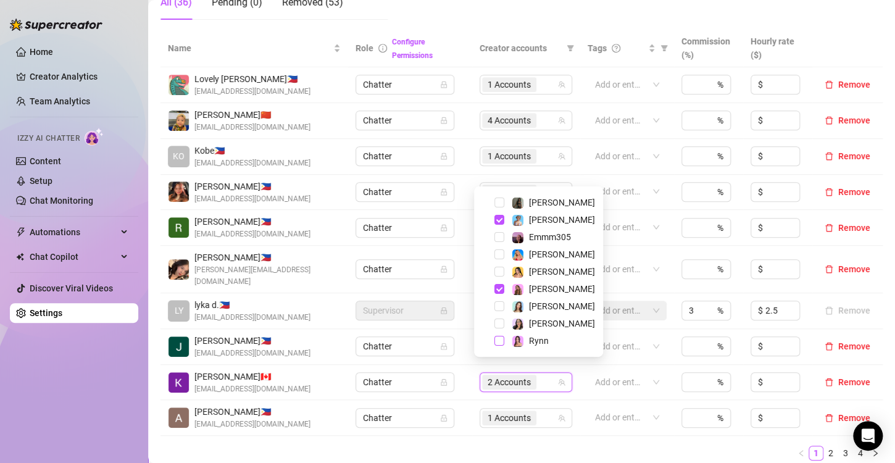
click at [499, 341] on span "Select tree node" at bounding box center [500, 341] width 10 height 10
click at [595, 446] on ul "1 2 3 4" at bounding box center [522, 453] width 722 height 15
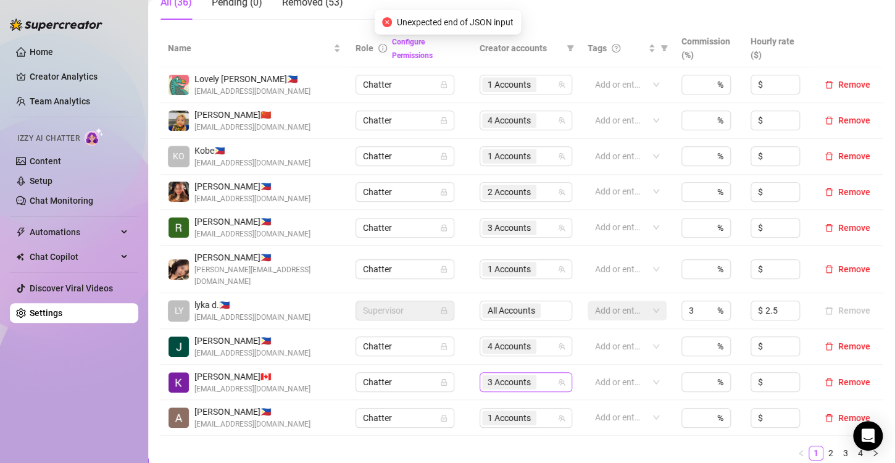
click at [516, 375] on span "3 Accounts" at bounding box center [509, 382] width 43 height 14
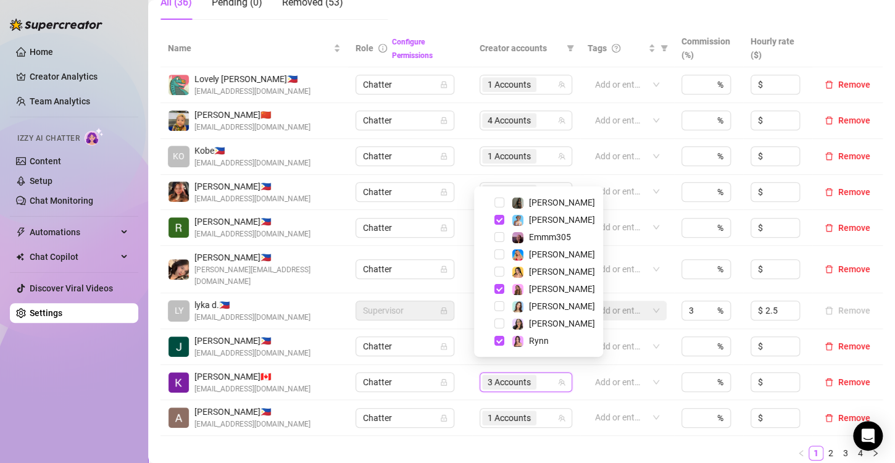
click at [604, 446] on ul "1 2 3 4" at bounding box center [522, 453] width 722 height 15
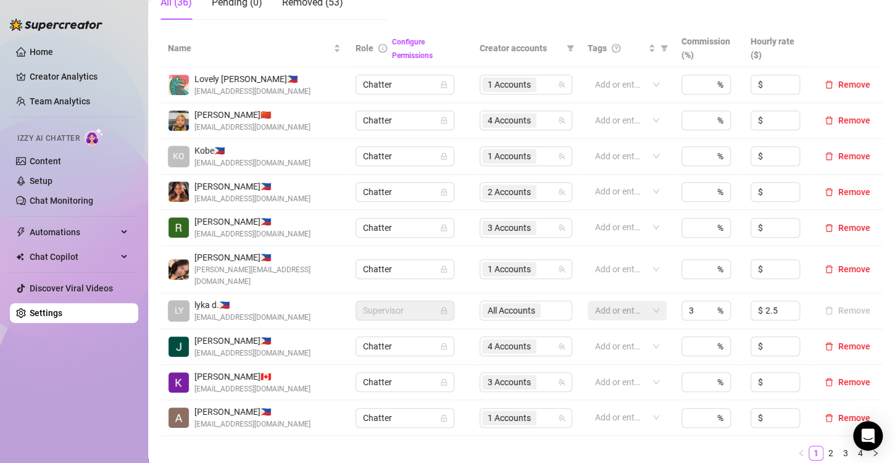
scroll to position [309, 0]
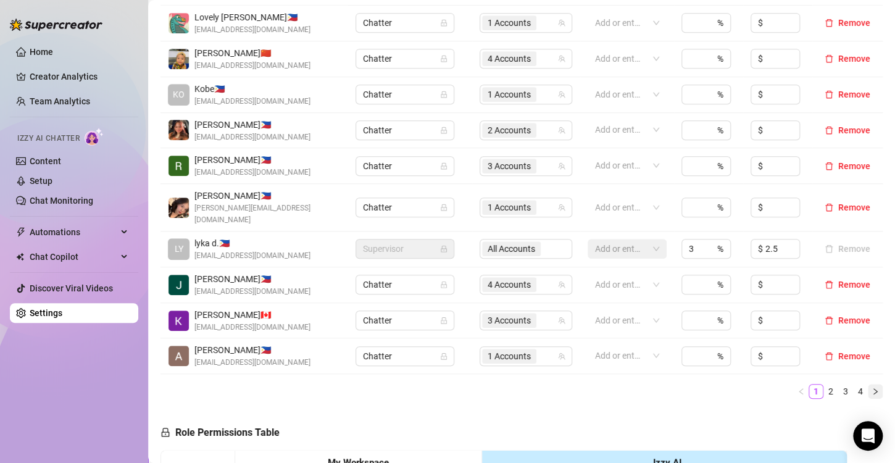
click at [868, 384] on button "button" at bounding box center [875, 391] width 15 height 15
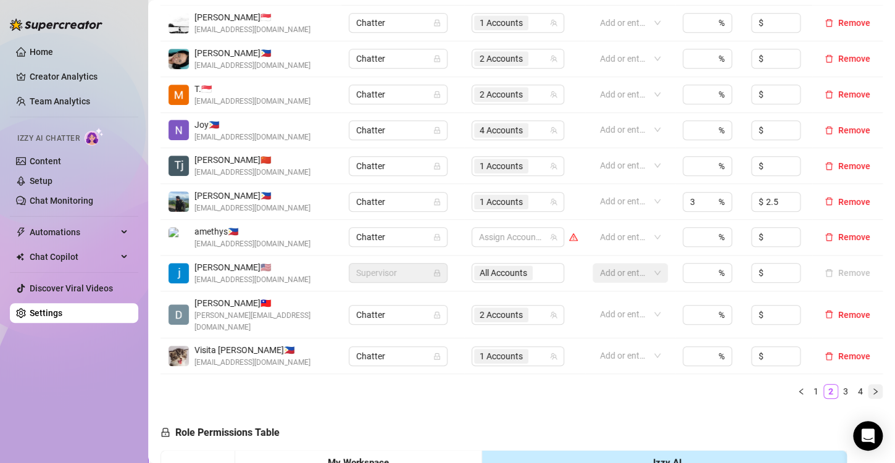
click at [872, 388] on icon "right" at bounding box center [875, 391] width 7 height 7
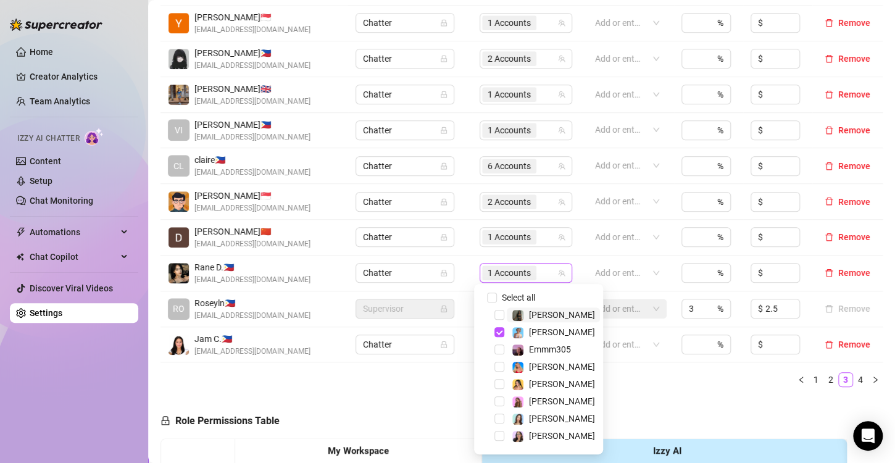
click at [499, 275] on span "1 Accounts" at bounding box center [509, 273] width 43 height 14
click at [499, 419] on span "Select tree node" at bounding box center [500, 419] width 10 height 10
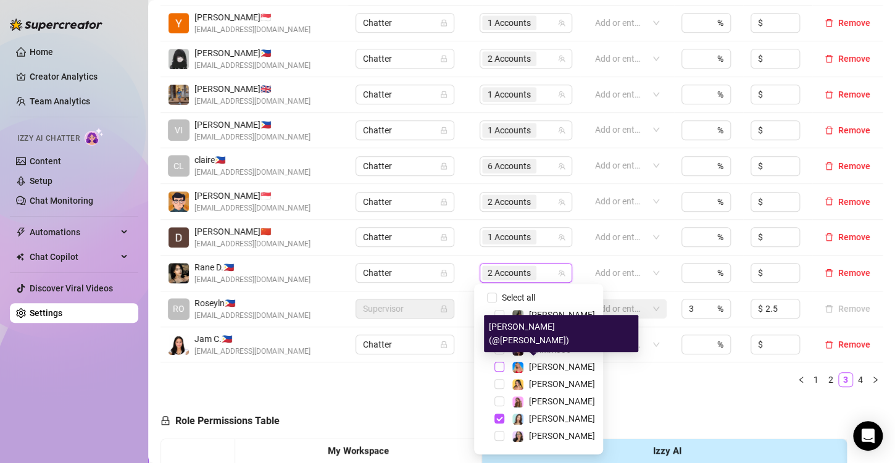
click at [499, 368] on span "Select tree node" at bounding box center [500, 367] width 10 height 10
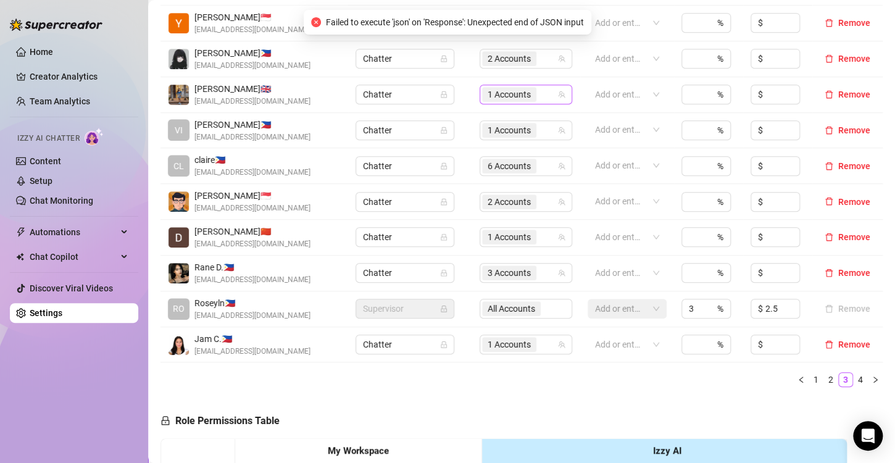
click at [491, 93] on span "1 Accounts" at bounding box center [509, 95] width 43 height 14
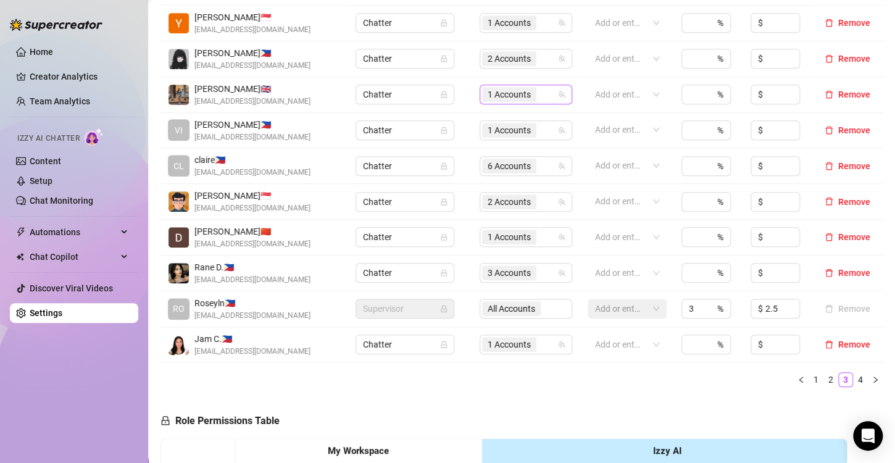
click at [490, 92] on span "1 Accounts" at bounding box center [509, 95] width 43 height 14
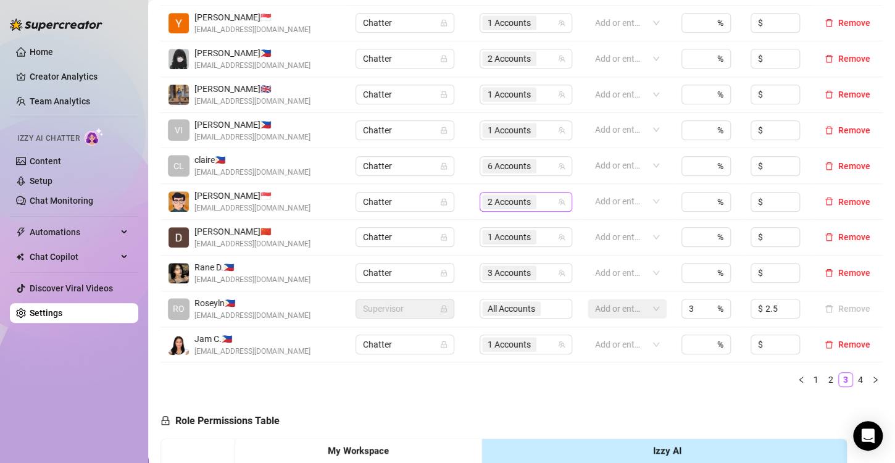
click at [502, 203] on span "2 Accounts" at bounding box center [509, 202] width 43 height 14
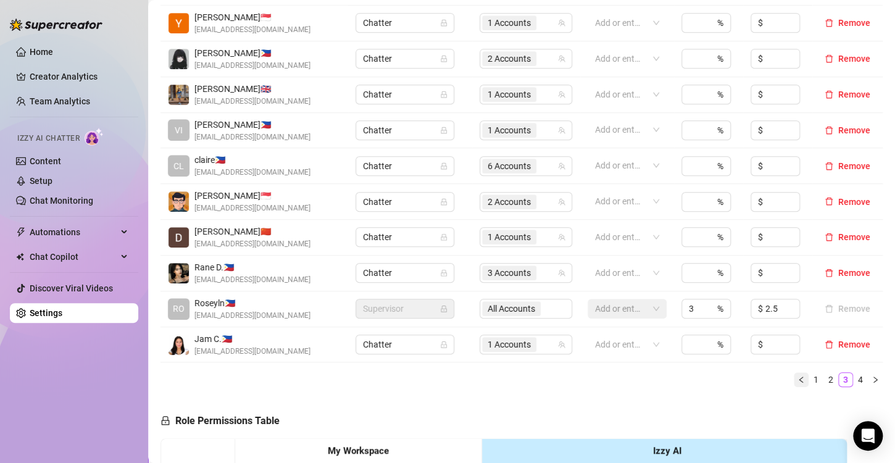
click at [798, 380] on icon "left" at bounding box center [801, 379] width 7 height 7
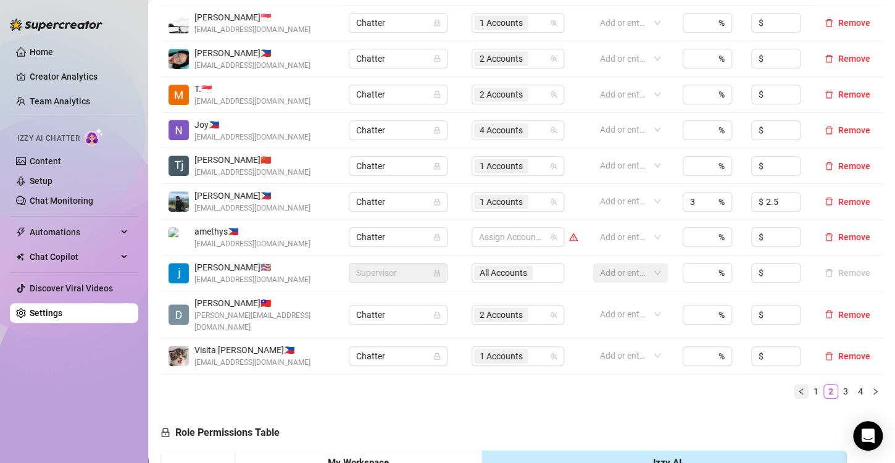
click at [798, 388] on icon "left" at bounding box center [801, 391] width 7 height 7
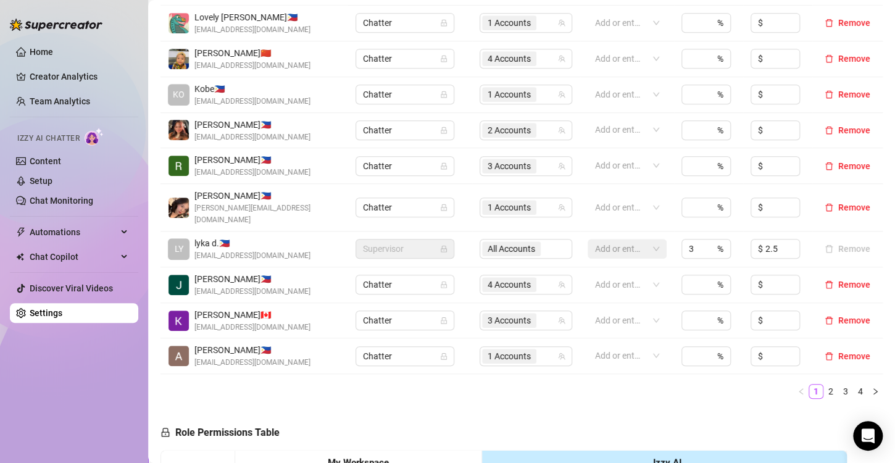
scroll to position [185, 0]
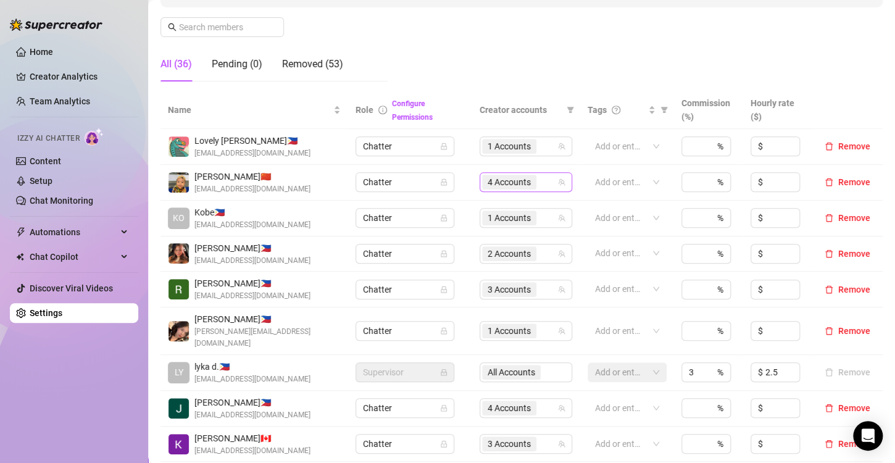
click at [508, 185] on span "4 Accounts" at bounding box center [509, 182] width 43 height 14
